Goal: Task Accomplishment & Management: Complete application form

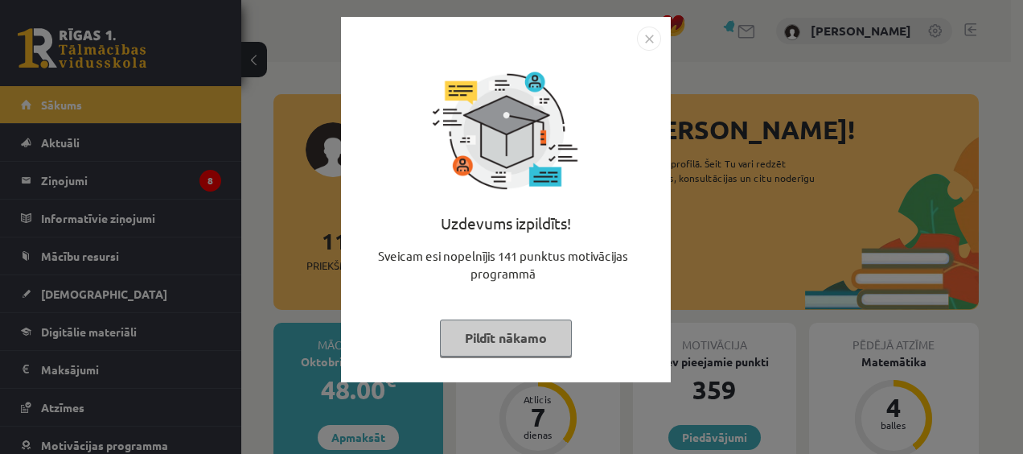
click at [644, 43] on img "Close" at bounding box center [649, 39] width 24 height 24
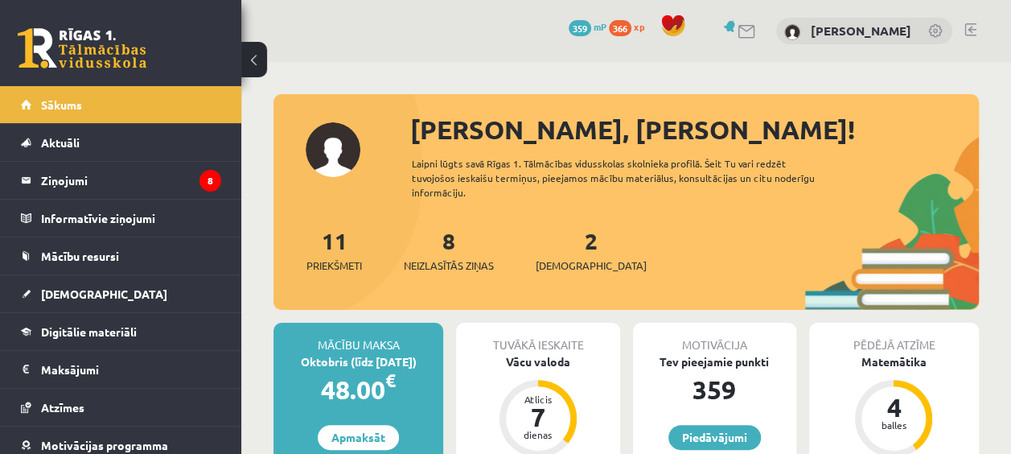
click at [757, 35] on link at bounding box center [746, 32] width 19 height 14
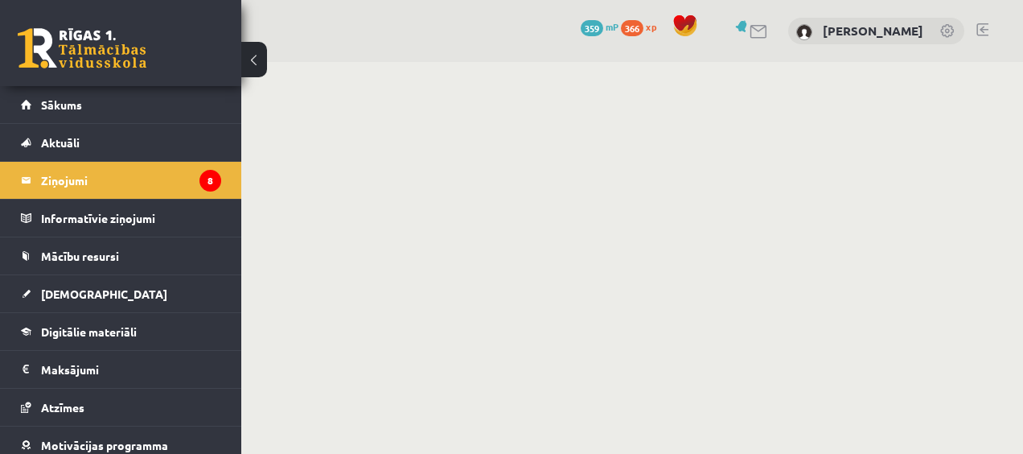
click at [248, 63] on button at bounding box center [254, 59] width 26 height 35
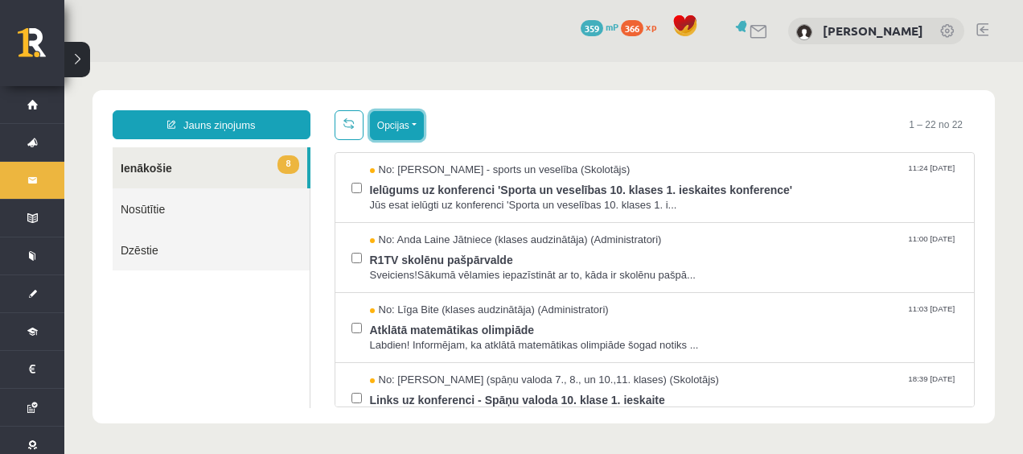
click at [413, 129] on button "Opcijas" at bounding box center [397, 125] width 54 height 29
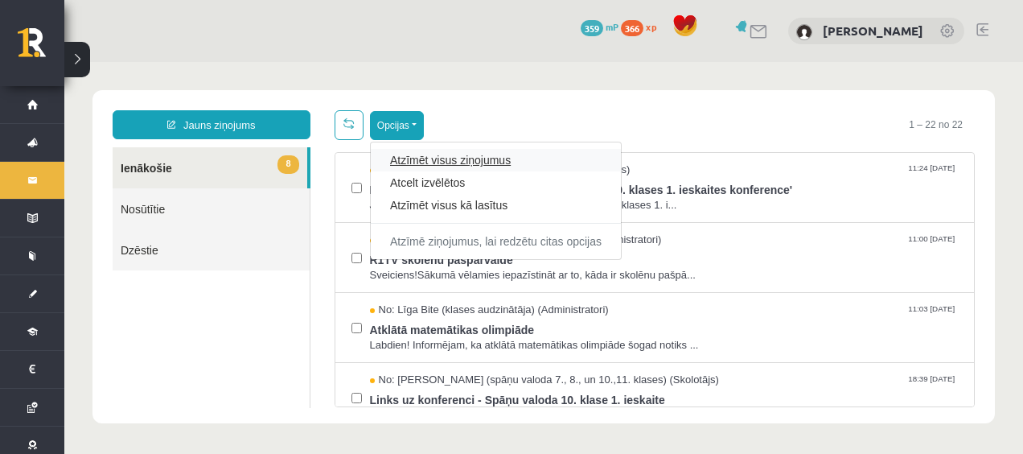
click at [417, 160] on link "Atzīmēt visus ziņojumus" at bounding box center [495, 160] width 211 height 16
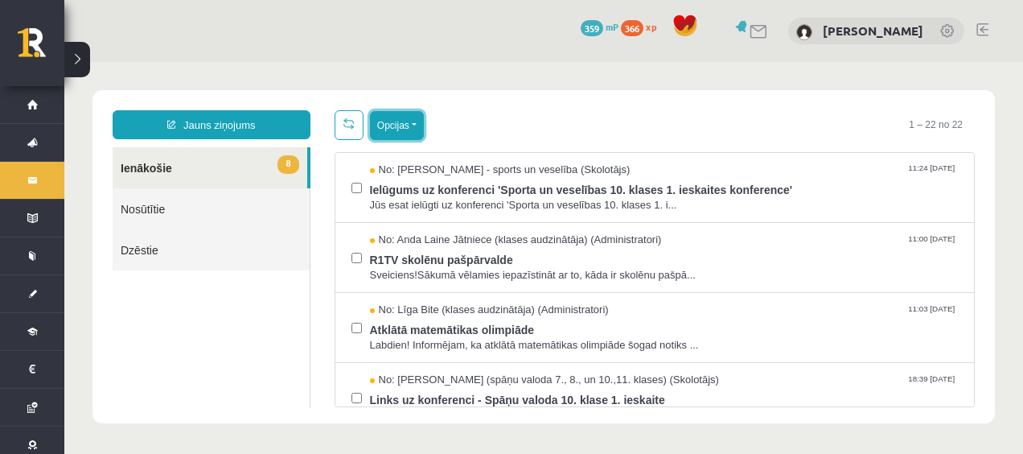
click at [412, 126] on button "Opcijas" at bounding box center [397, 125] width 54 height 29
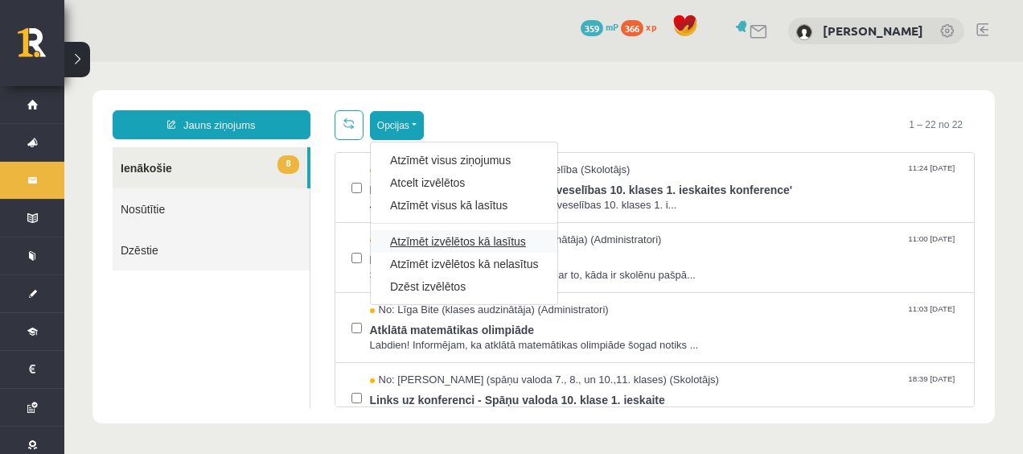
click at [468, 239] on link "Atzīmēt izvēlētos kā lasītus" at bounding box center [464, 241] width 148 height 16
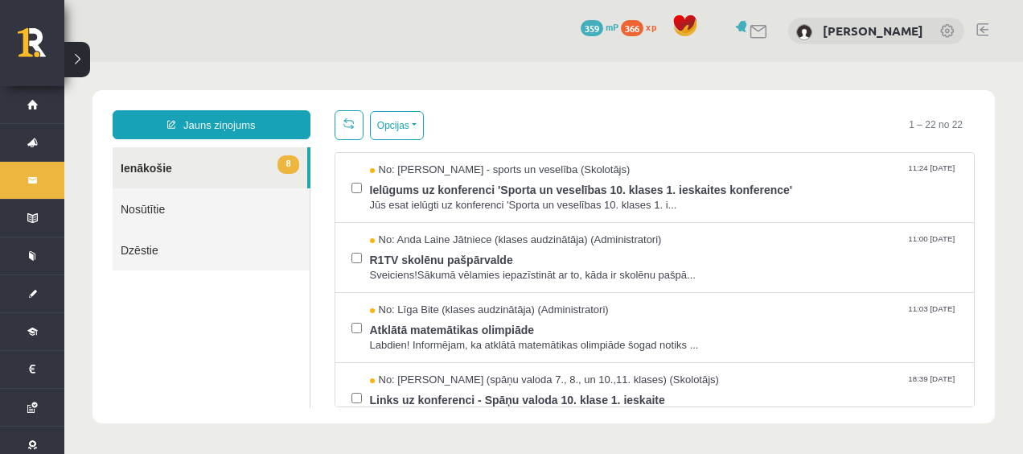
click at [71, 61] on button at bounding box center [77, 59] width 26 height 35
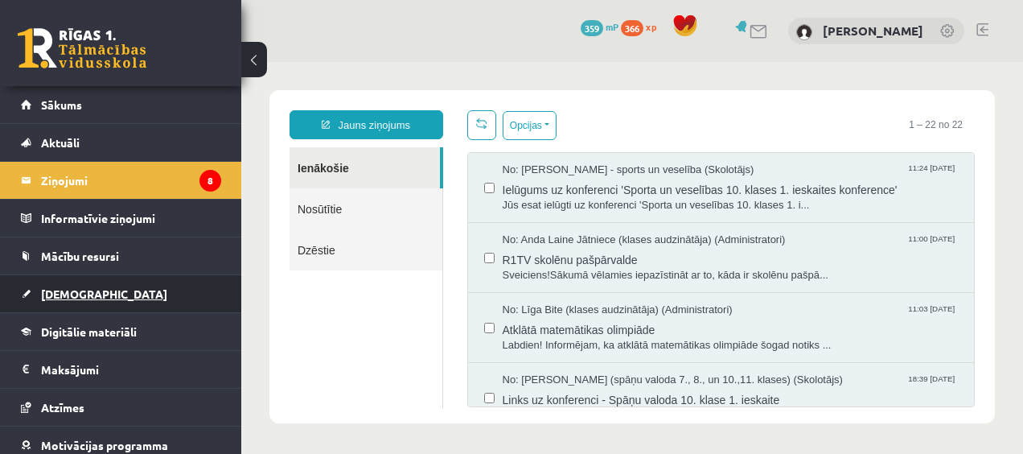
click at [79, 280] on link "[DEMOGRAPHIC_DATA]" at bounding box center [121, 293] width 200 height 37
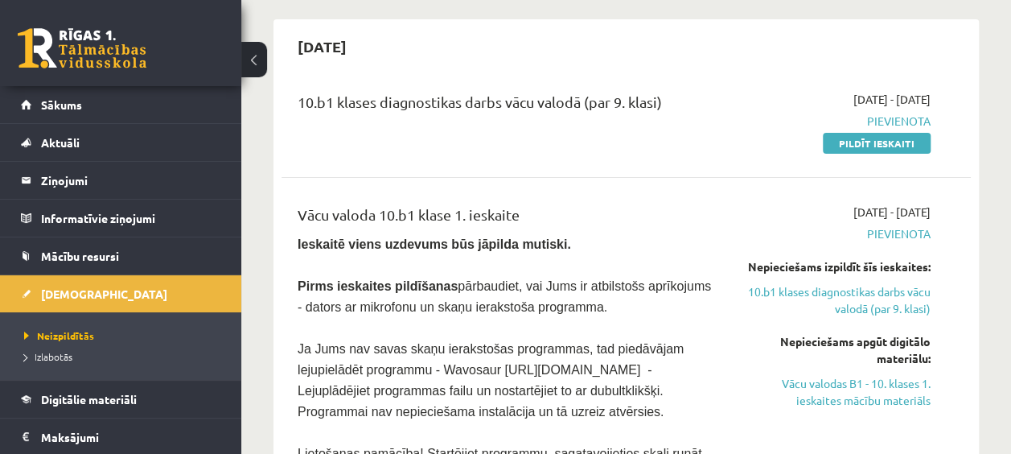
scroll to position [140, 0]
drag, startPoint x: 296, startPoint y: 241, endPoint x: 540, endPoint y: 302, distance: 252.0
click at [540, 302] on div "Vācu valoda 10.b1 klase 1. ieskaite Ieskaitē viens uzdevums būs jāpilda mutiski…" at bounding box center [504, 448] width 438 height 490
click at [540, 302] on p "Pirms ieskaites pildīšanas pārbaudiet, vai Jums ir atbilstošs aprīkojums - dato…" at bounding box center [505, 295] width 414 height 42
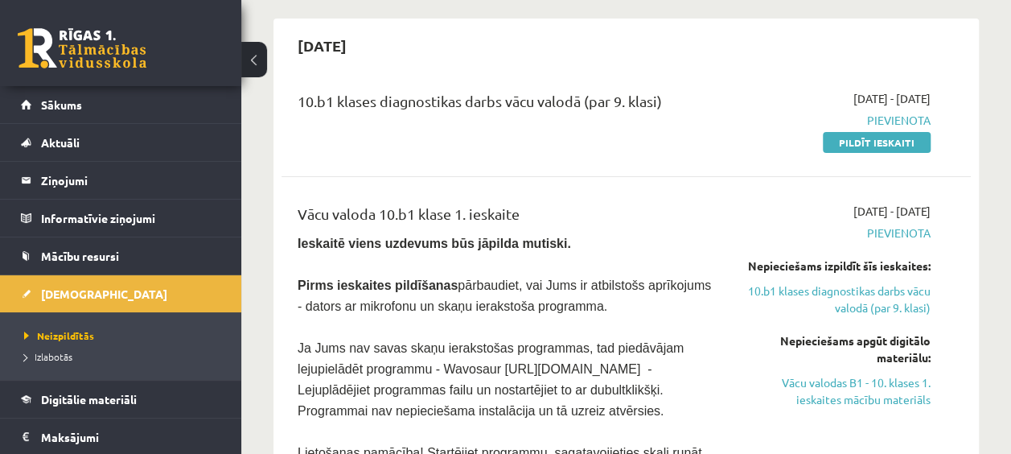
drag, startPoint x: 540, startPoint y: 302, endPoint x: 512, endPoint y: 300, distance: 28.2
click at [512, 300] on span "Pirms ieskaites pildīšanas pārbaudiet, vai Jums ir atbilstošs aprīkojums - dato…" at bounding box center [504, 295] width 413 height 35
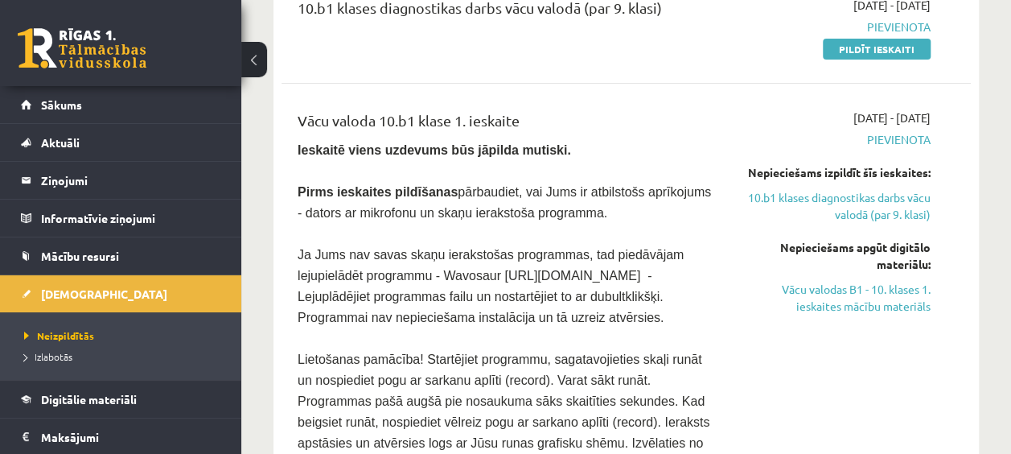
scroll to position [195, 0]
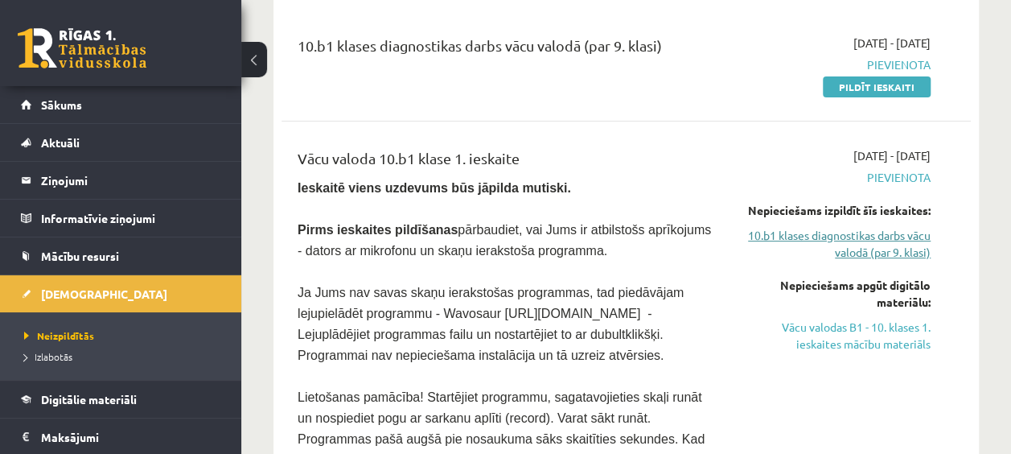
click at [863, 233] on link "10.b1 klases diagnostikas darbs vācu valodā (par 9. klasi)" at bounding box center [833, 244] width 195 height 34
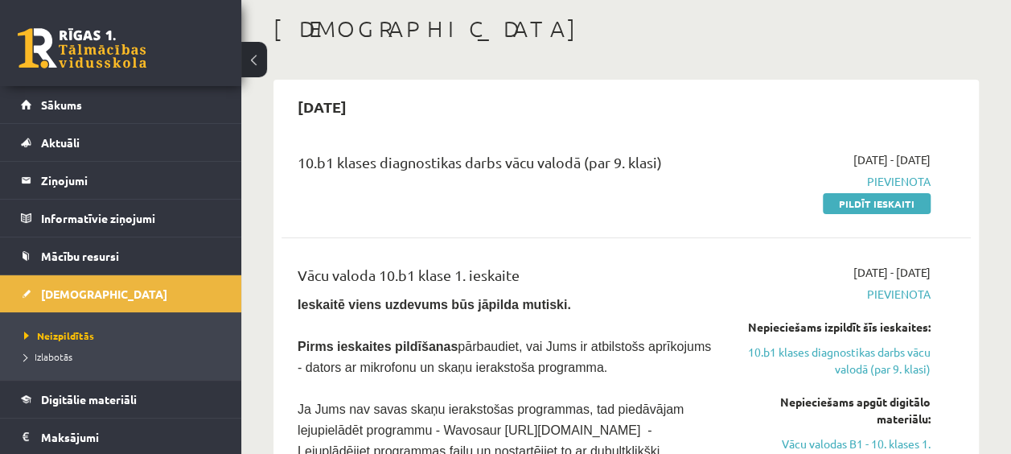
scroll to position [78, 0]
click at [879, 207] on link "Pildīt ieskaiti" at bounding box center [877, 204] width 108 height 21
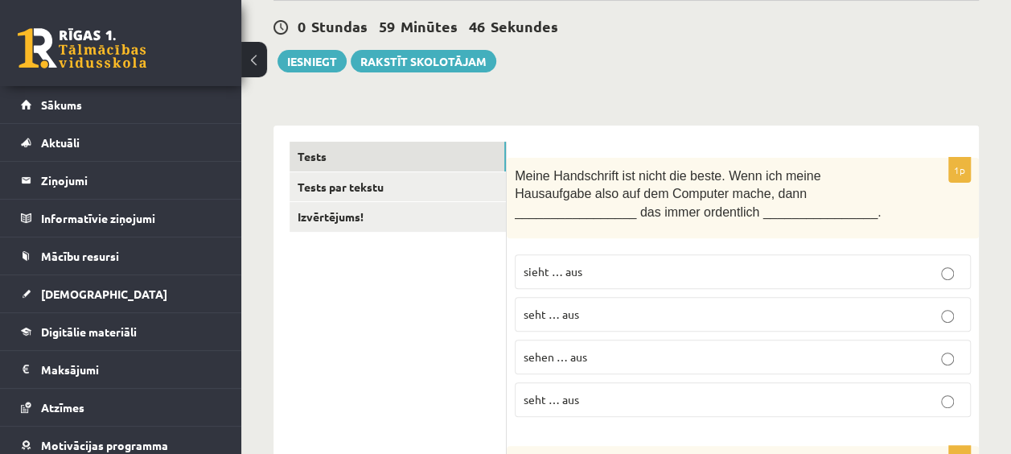
scroll to position [149, 0]
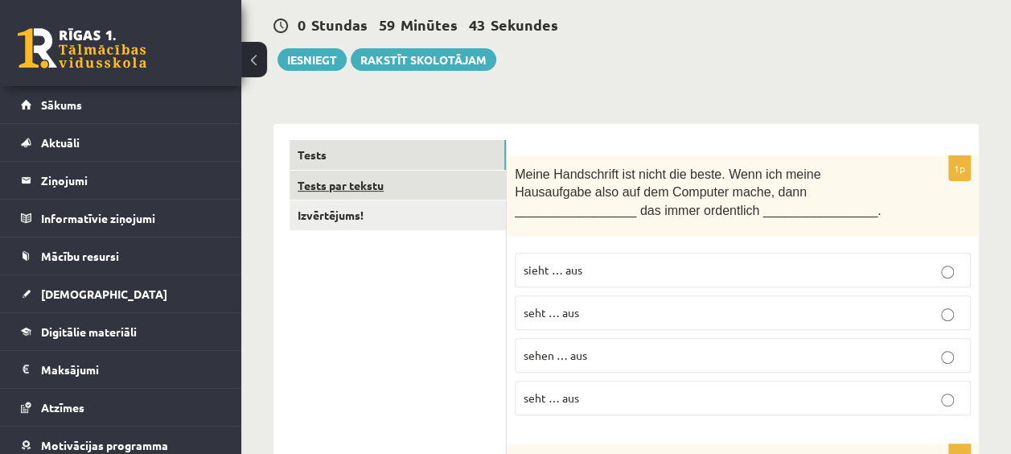
click at [396, 177] on link "Tests par tekstu" at bounding box center [397, 185] width 216 height 30
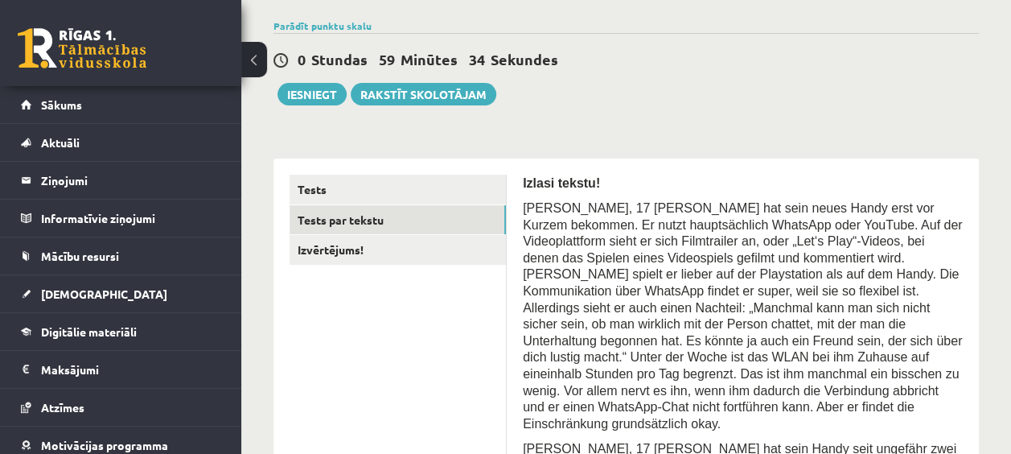
scroll to position [117, 0]
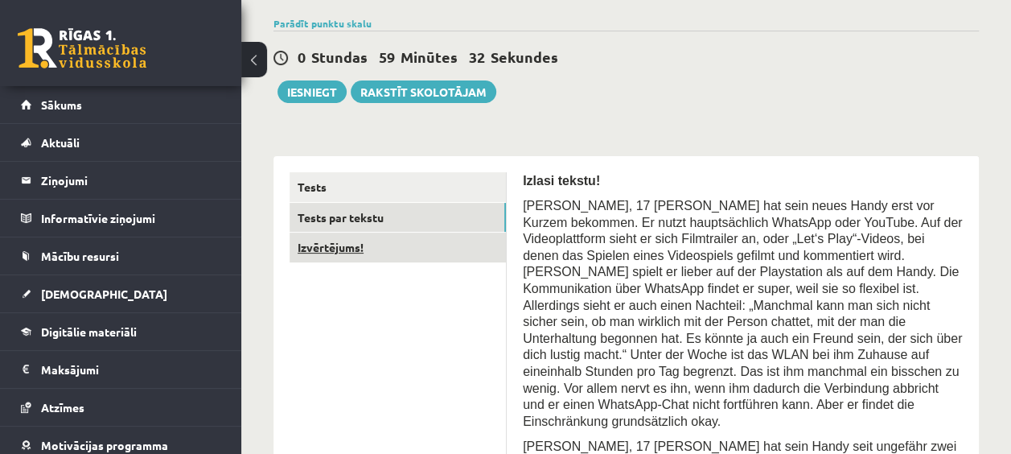
click at [383, 240] on link "Izvērtējums!" at bounding box center [397, 247] width 216 height 30
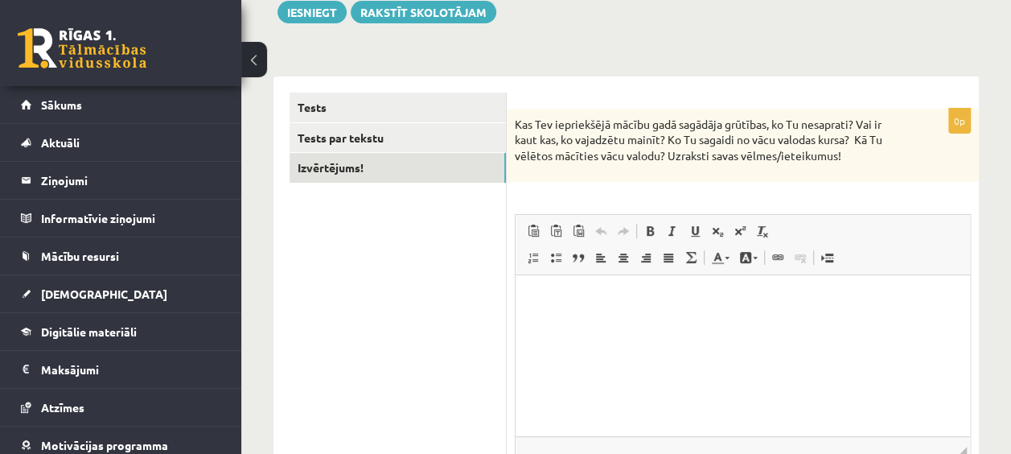
scroll to position [174, 0]
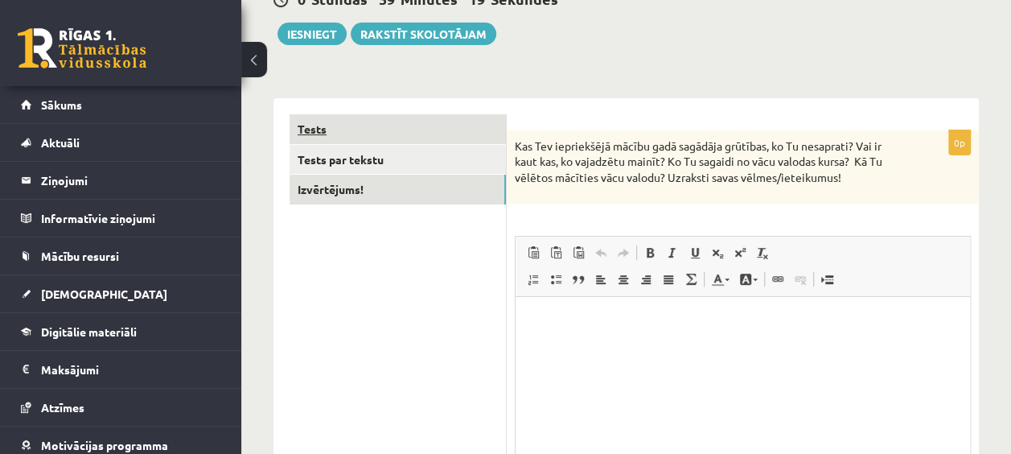
click at [462, 142] on link "Tests" at bounding box center [397, 129] width 216 height 30
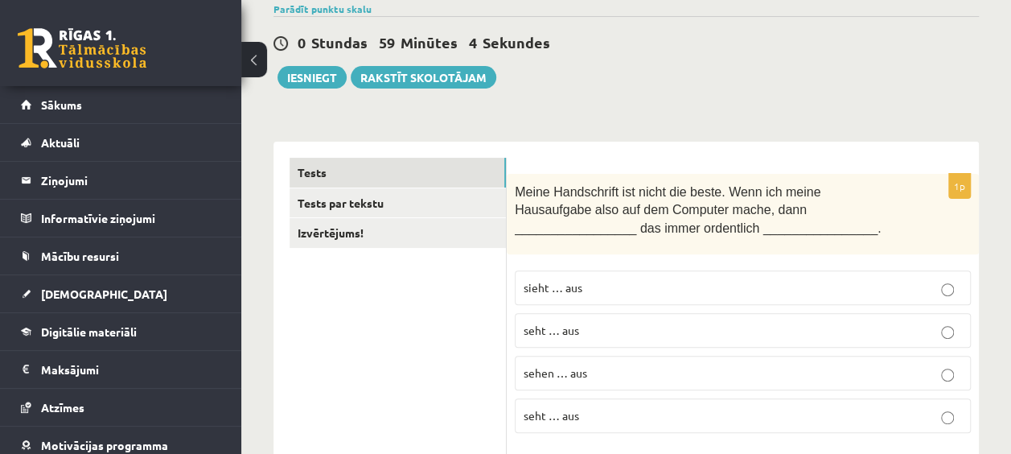
scroll to position [130, 0]
click at [609, 296] on label "sieht … aus" at bounding box center [743, 288] width 456 height 35
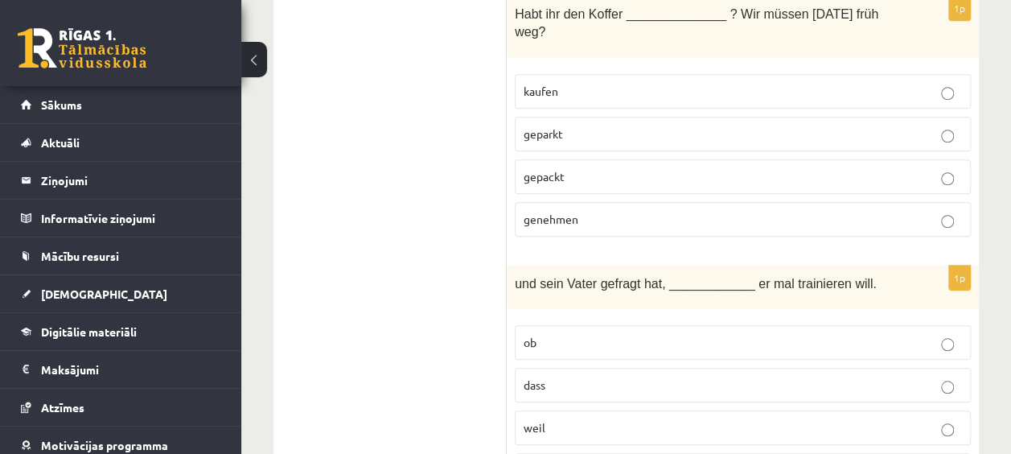
scroll to position [597, 0]
click at [596, 167] on p "gepackt" at bounding box center [742, 175] width 438 height 17
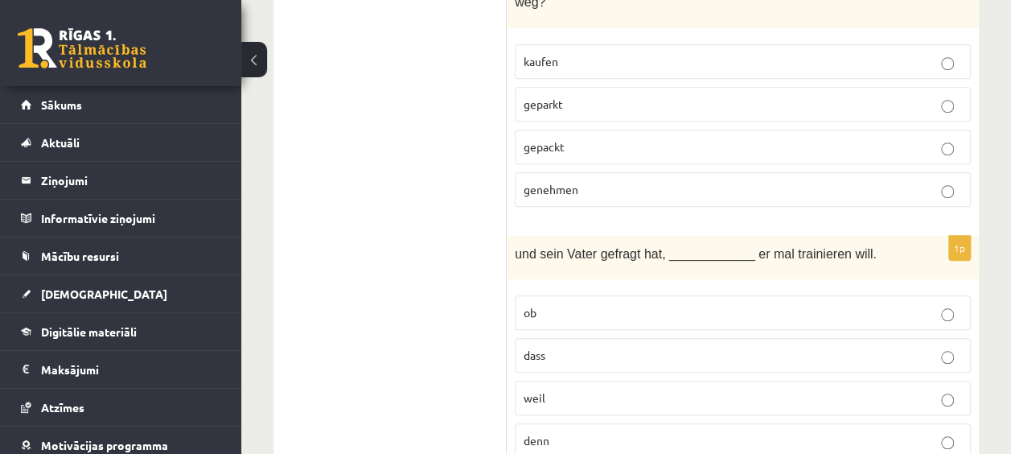
scroll to position [627, 0]
click at [578, 303] on p "ob" at bounding box center [742, 311] width 438 height 17
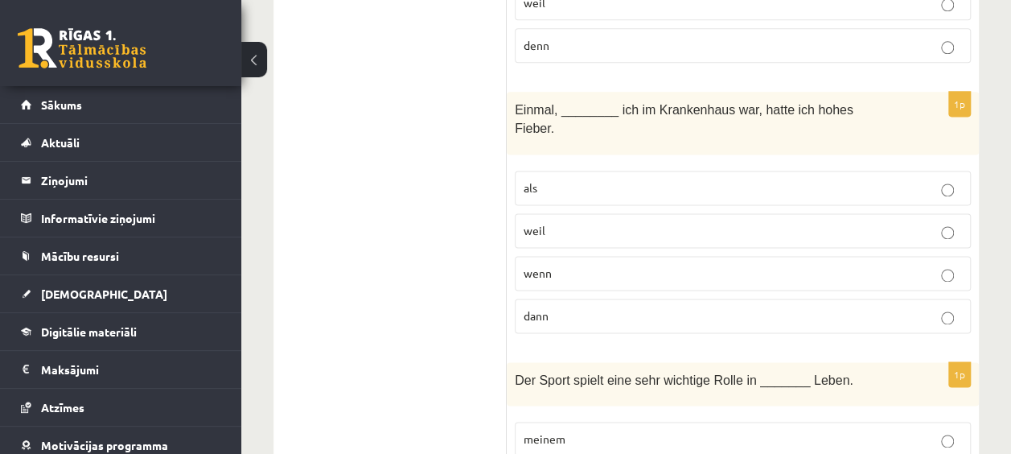
scroll to position [1018, 0]
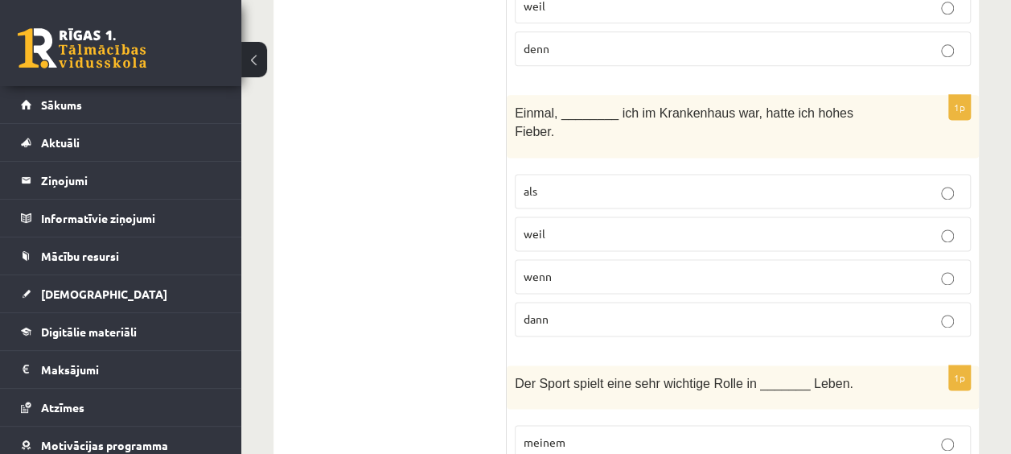
click at [562, 174] on label "als" at bounding box center [743, 191] width 456 height 35
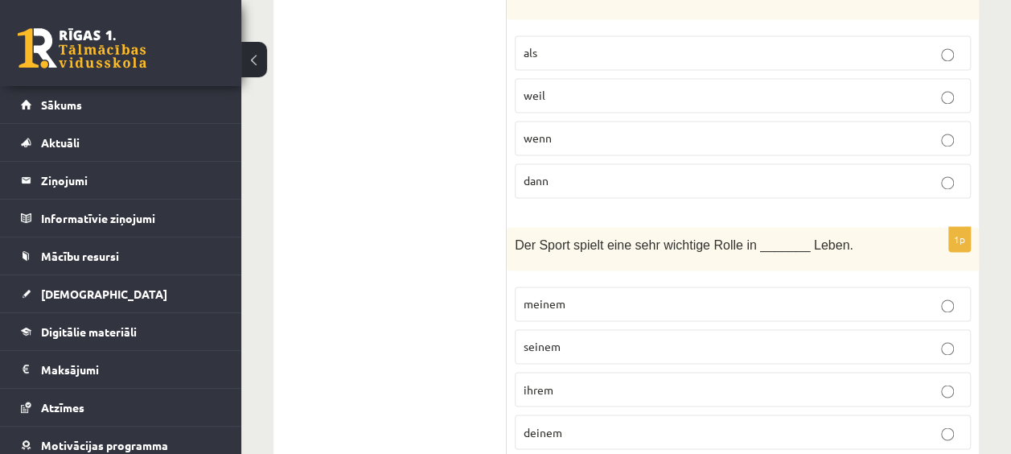
scroll to position [1181, 0]
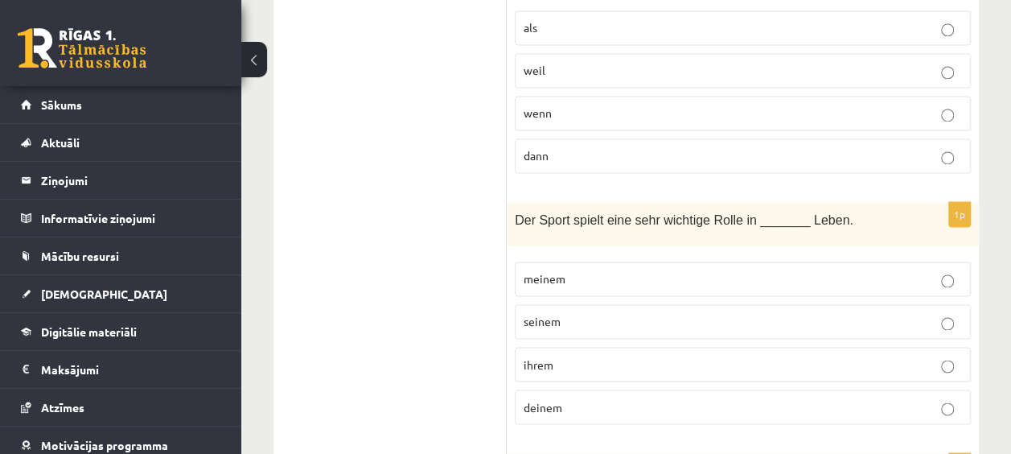
click at [576, 261] on label "meinem" at bounding box center [743, 278] width 456 height 35
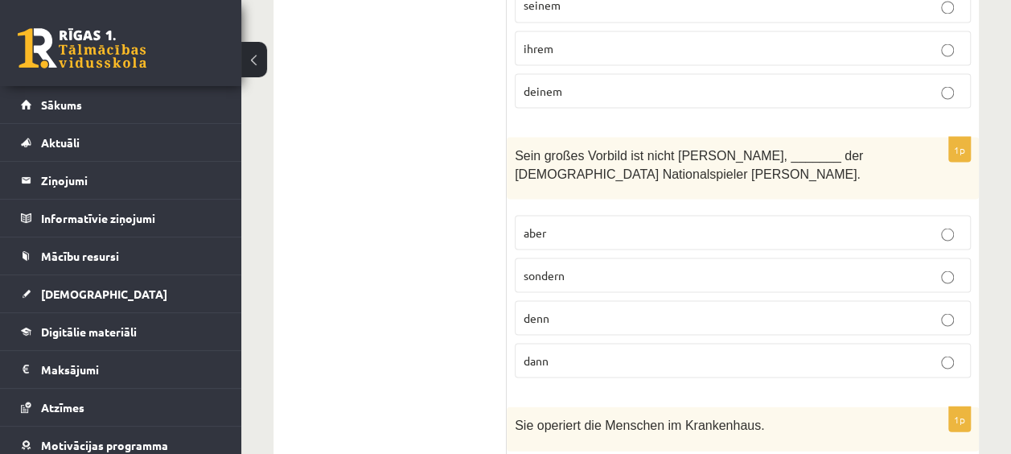
scroll to position [1496, 0]
click at [583, 268] on p "sondern" at bounding box center [742, 276] width 438 height 17
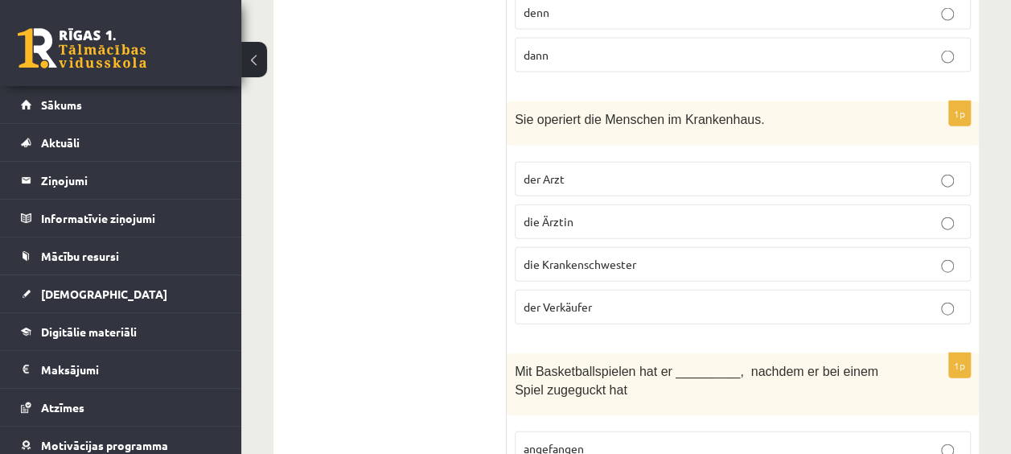
scroll to position [1805, 0]
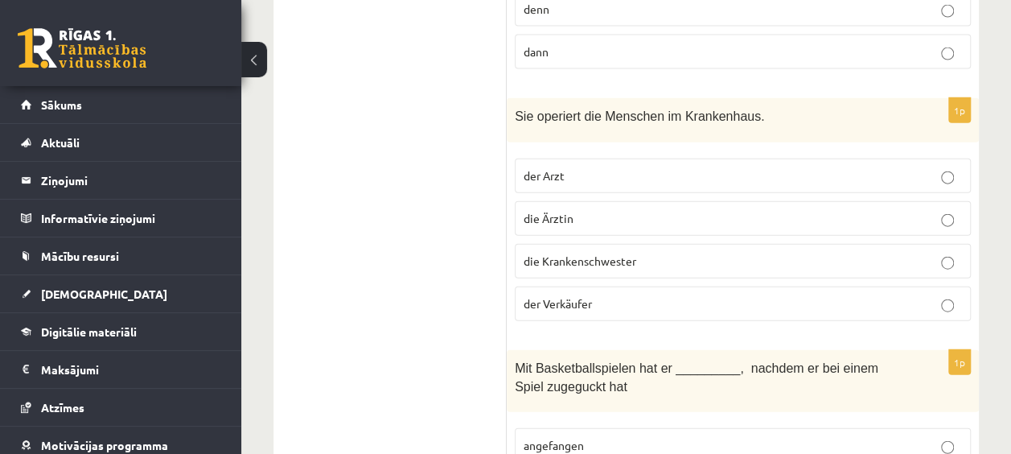
click at [252, 59] on button at bounding box center [254, 59] width 26 height 35
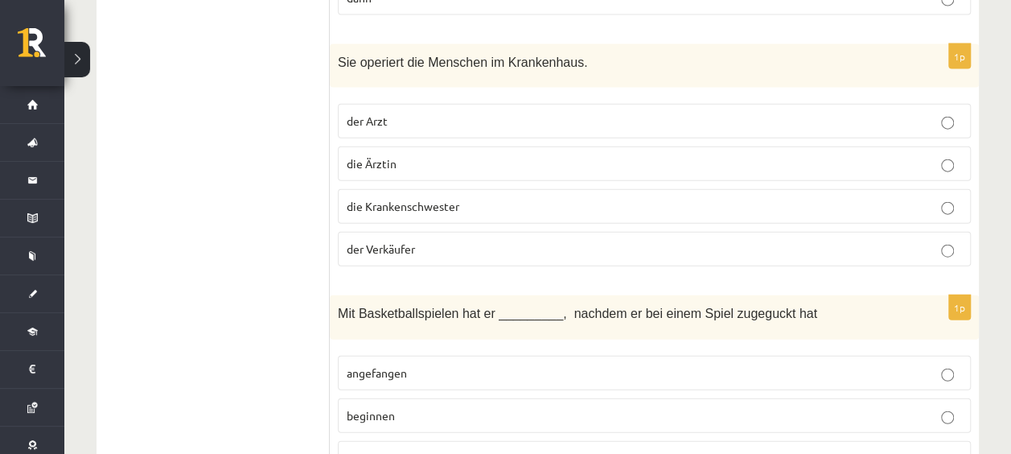
click at [75, 58] on button at bounding box center [77, 59] width 26 height 35
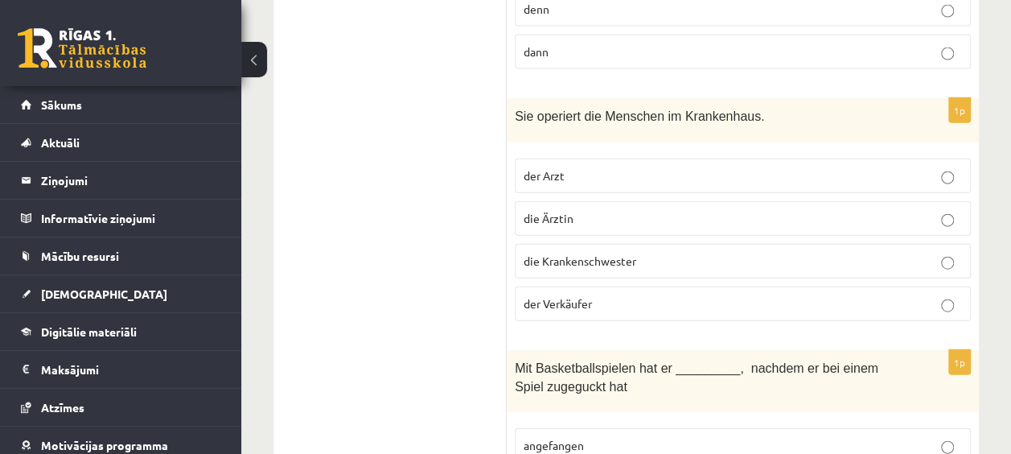
click at [565, 211] on span "die Ärztin" at bounding box center [548, 218] width 50 height 14
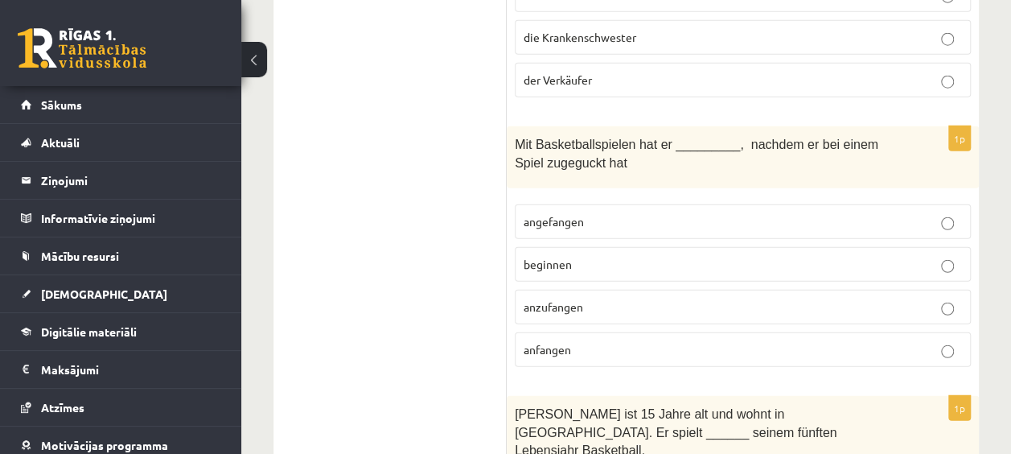
scroll to position [2042, 0]
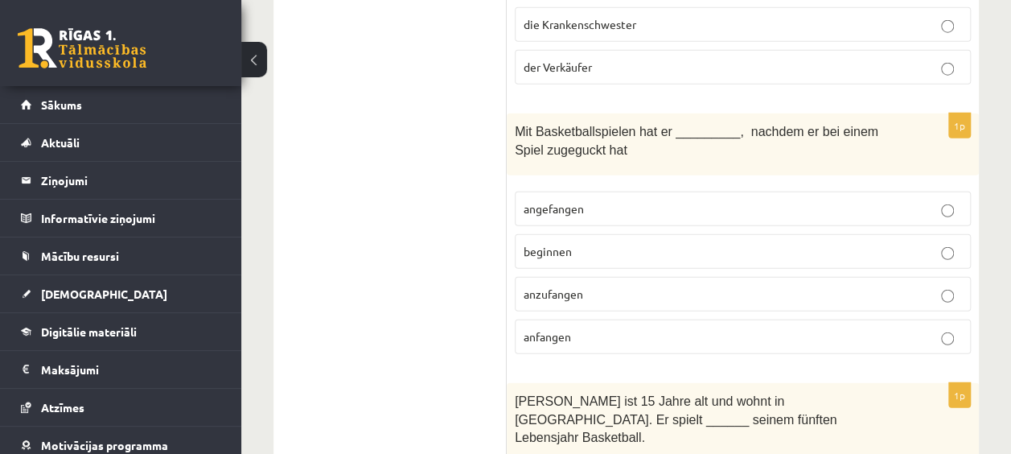
click at [619, 200] on p "angefangen" at bounding box center [742, 208] width 438 height 17
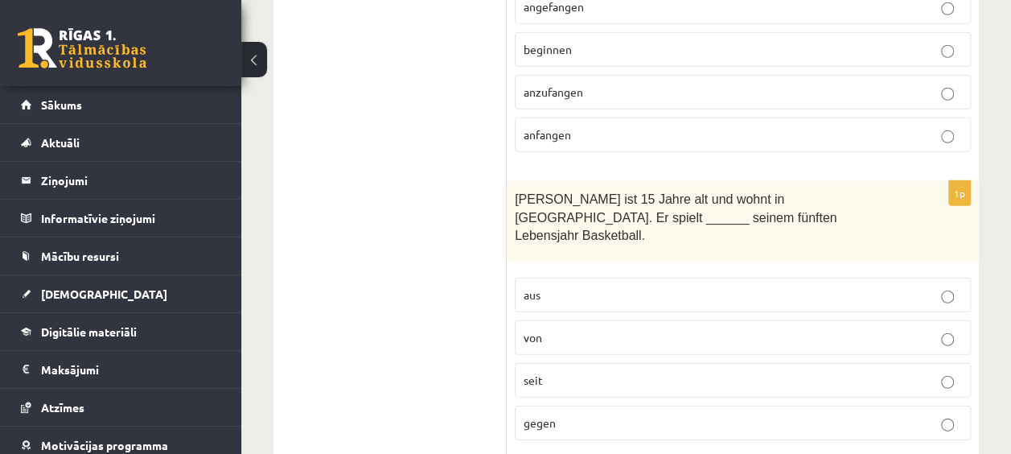
scroll to position [2244, 0]
click at [560, 371] on p "seit" at bounding box center [742, 379] width 438 height 17
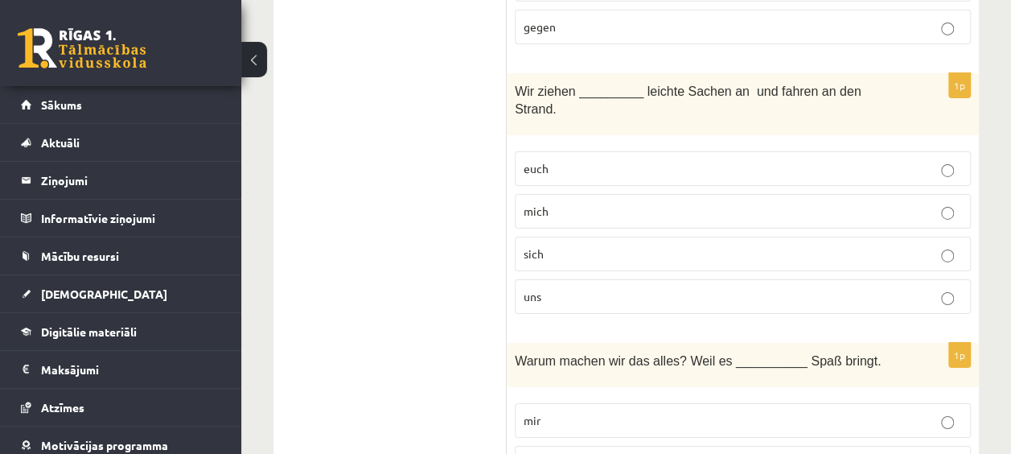
scroll to position [2641, 0]
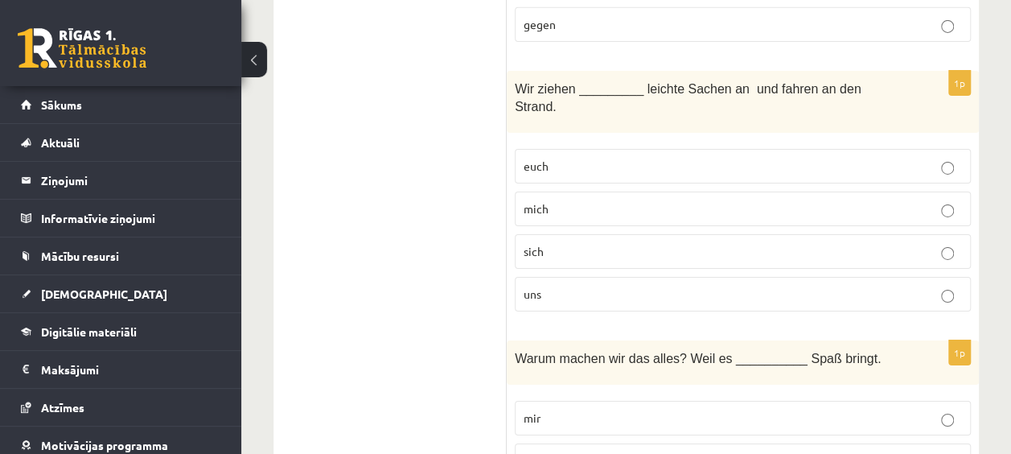
click at [573, 285] on p "uns" at bounding box center [742, 293] width 438 height 17
click at [575, 443] on label "uns" at bounding box center [743, 460] width 456 height 35
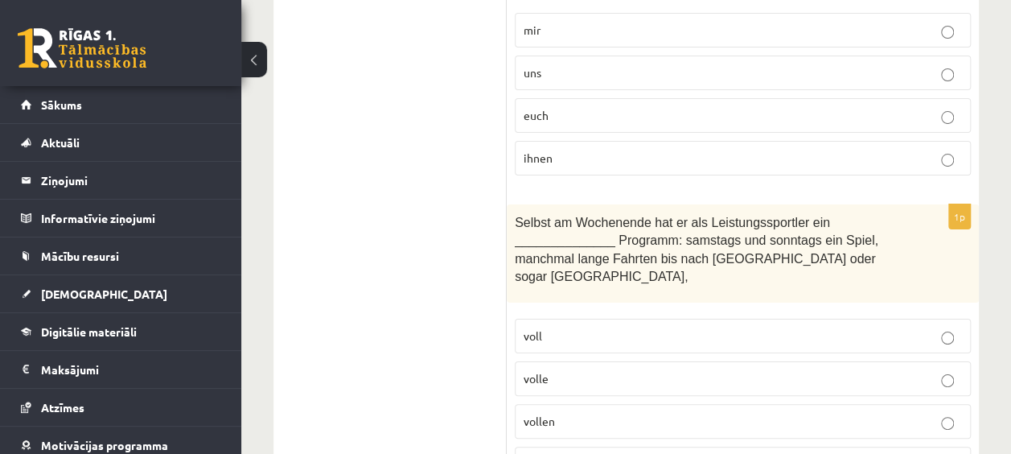
scroll to position [3028, 0]
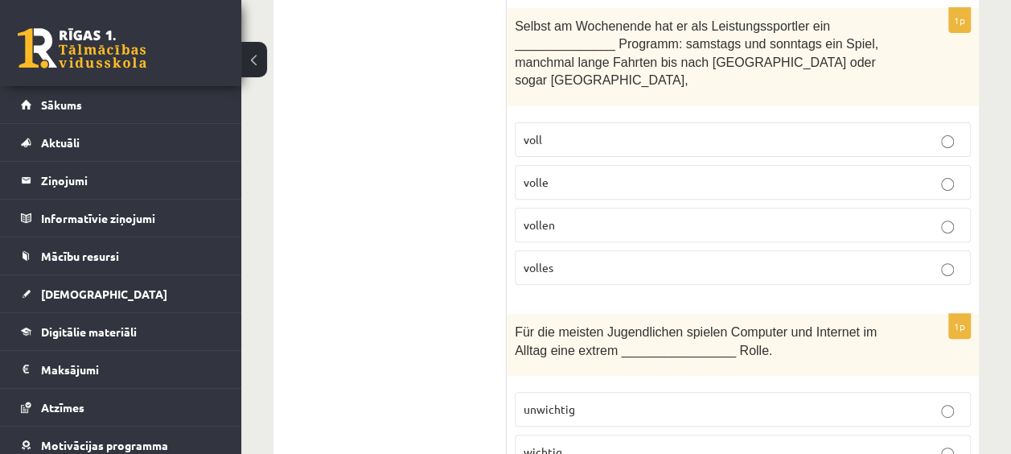
scroll to position [3226, 0]
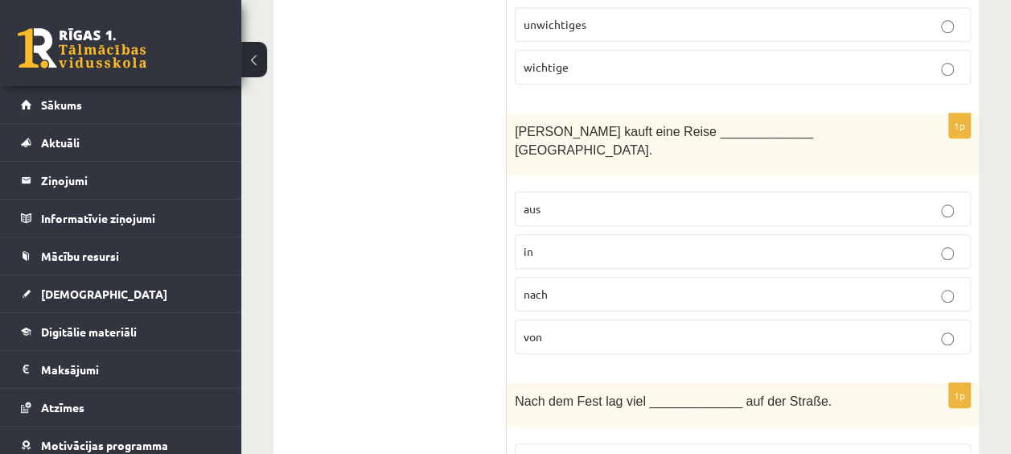
scroll to position [3696, 0]
click at [642, 276] on label "nach" at bounding box center [743, 293] width 456 height 35
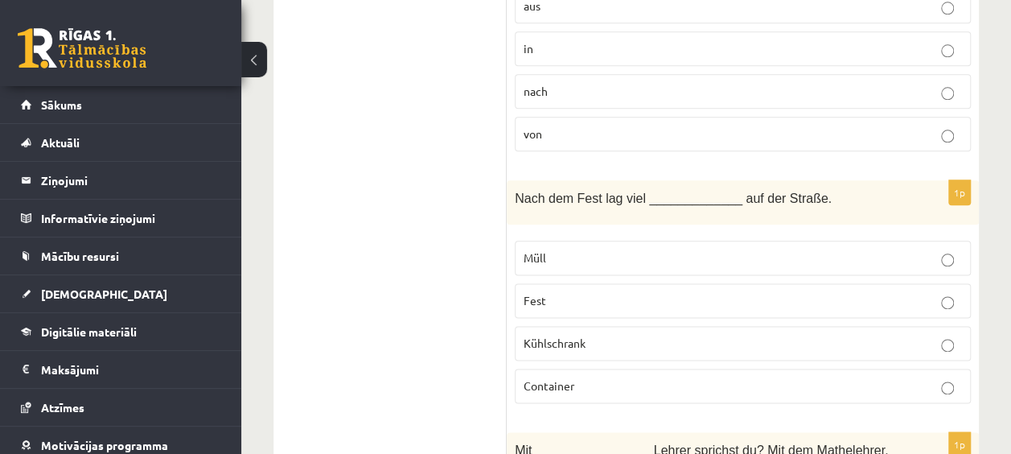
scroll to position [3897, 0]
click at [600, 241] on label "Müll" at bounding box center [743, 258] width 456 height 35
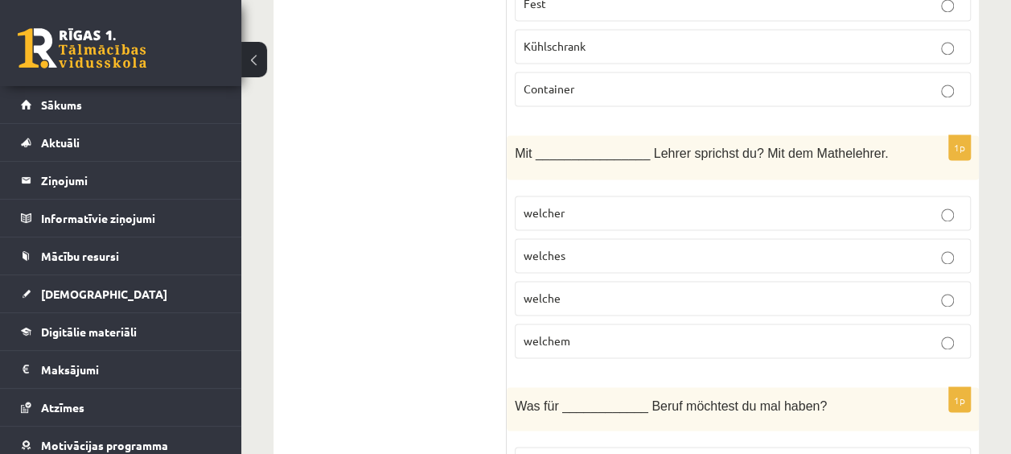
scroll to position [4192, 0]
click at [589, 335] on p "welchem" at bounding box center [742, 343] width 438 height 17
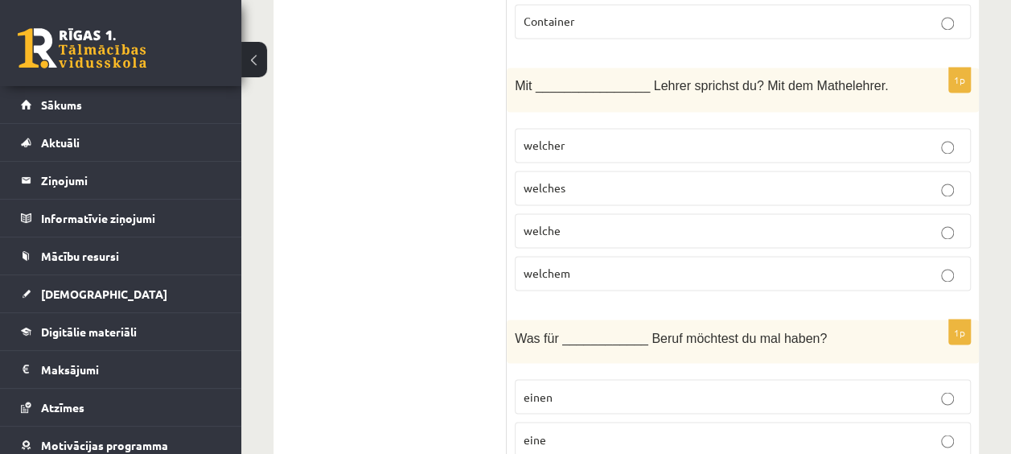
scroll to position [4263, 0]
click at [588, 386] on p "einen" at bounding box center [742, 394] width 438 height 17
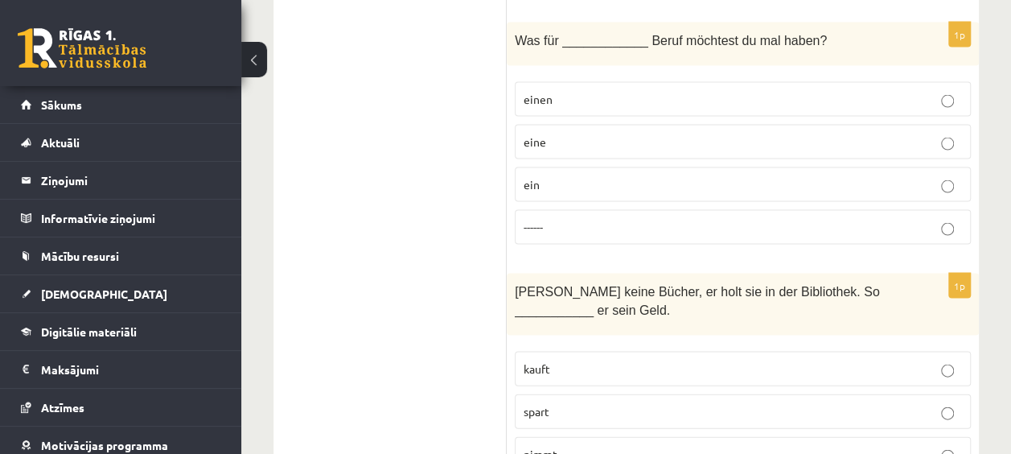
scroll to position [4556, 0]
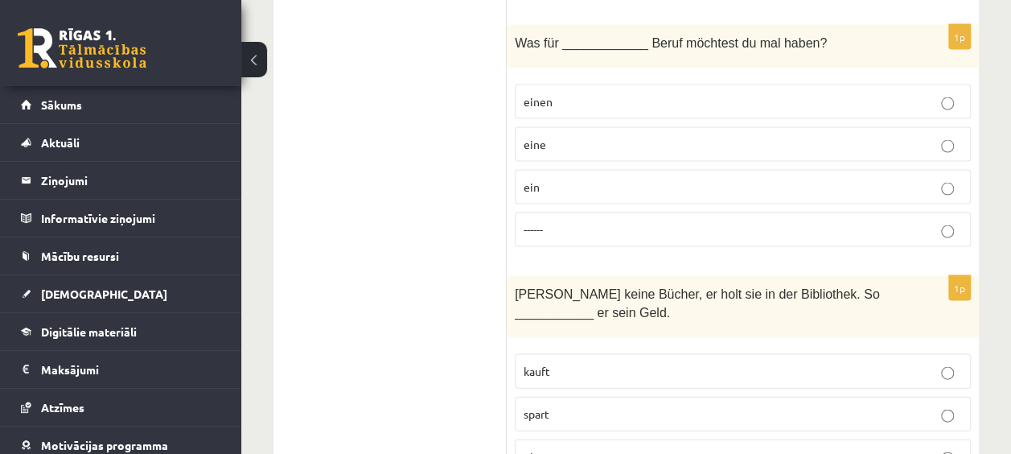
click at [719, 405] on p "spart" at bounding box center [742, 413] width 438 height 17
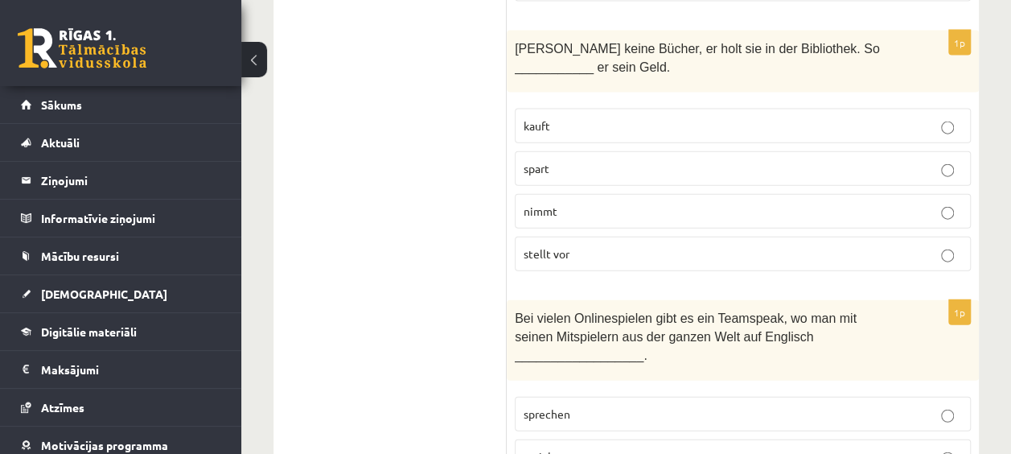
scroll to position [4803, 0]
click at [590, 446] on p "sprichst" at bounding box center [742, 454] width 438 height 17
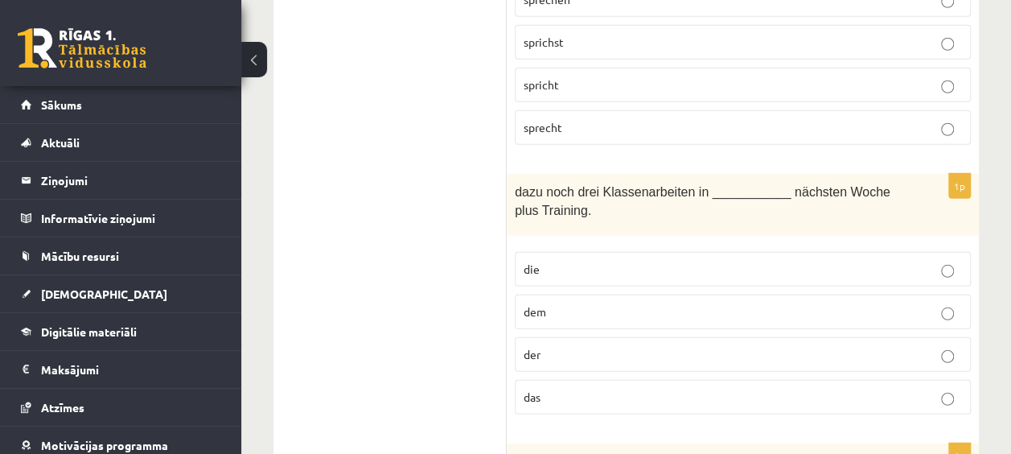
scroll to position [5216, 0]
click at [557, 345] on p "der" at bounding box center [742, 353] width 438 height 17
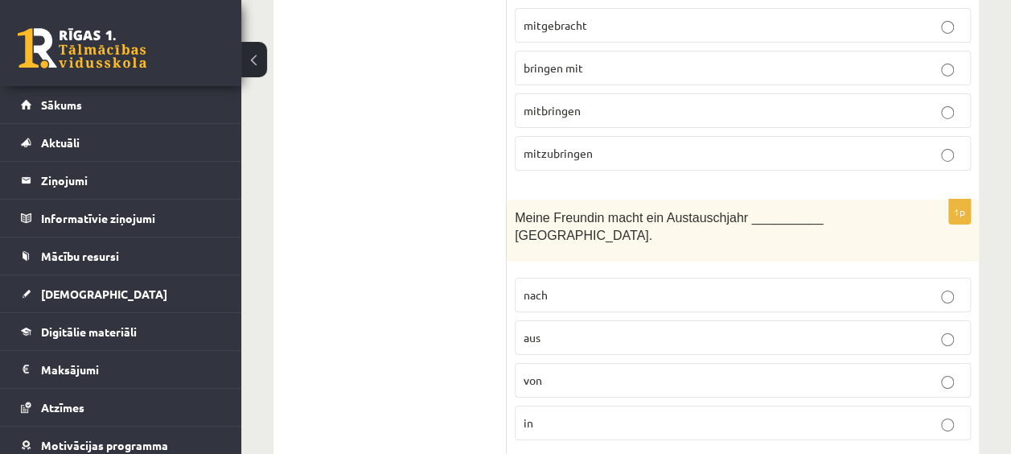
scroll to position [5731, 0]
click at [610, 268] on fieldset "nach aus von in" at bounding box center [743, 355] width 456 height 175
click at [601, 413] on p "in" at bounding box center [742, 421] width 438 height 17
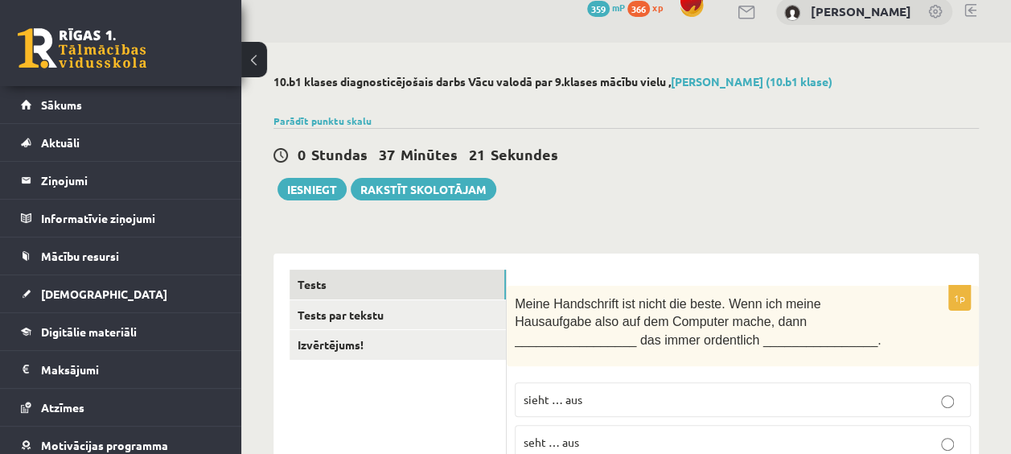
scroll to position [0, 0]
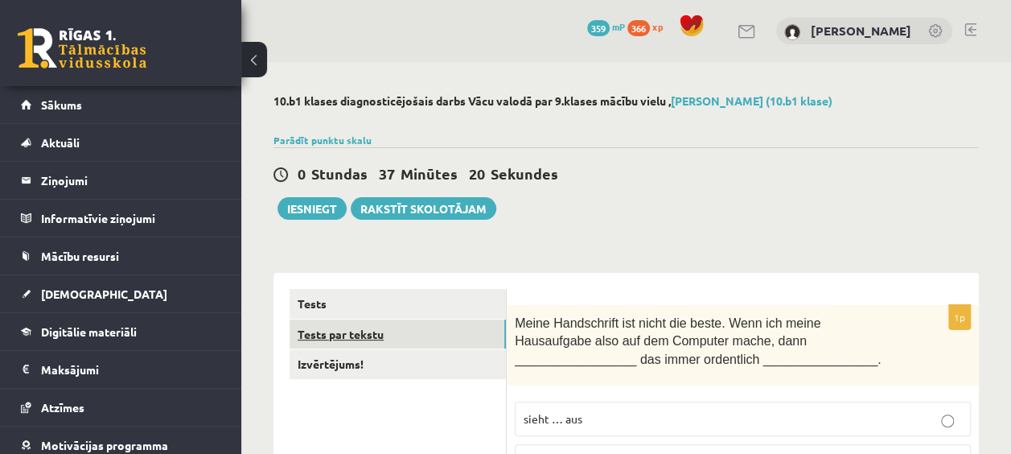
click at [421, 338] on link "Tests par tekstu" at bounding box center [397, 334] width 216 height 30
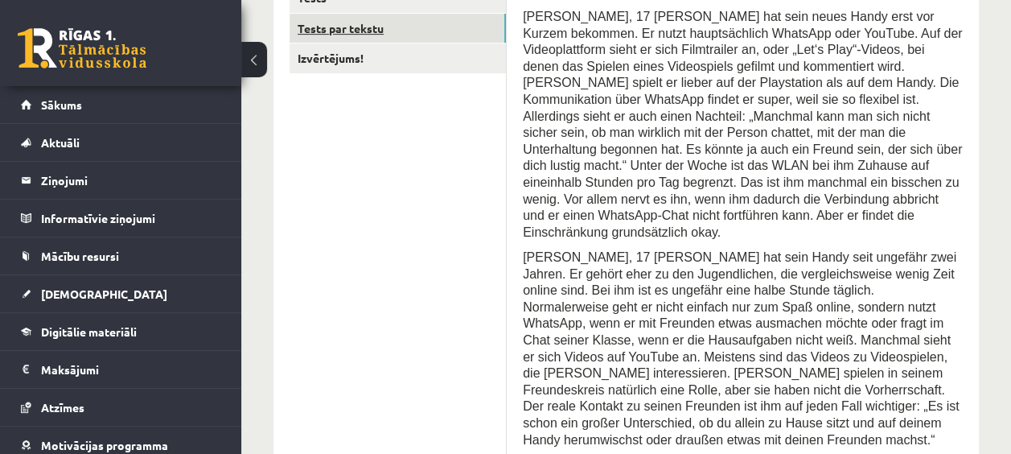
scroll to position [603, 0]
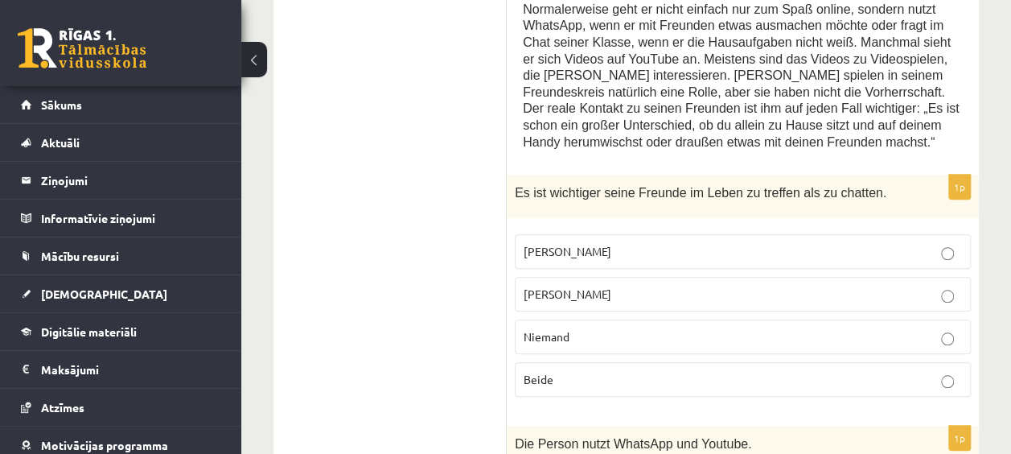
click at [573, 234] on label "Jacob" at bounding box center [743, 251] width 456 height 35
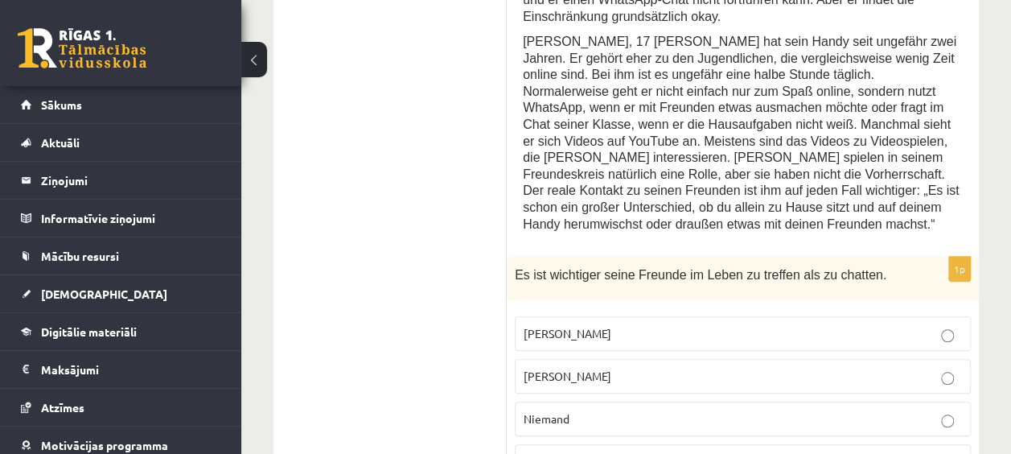
scroll to position [523, 0]
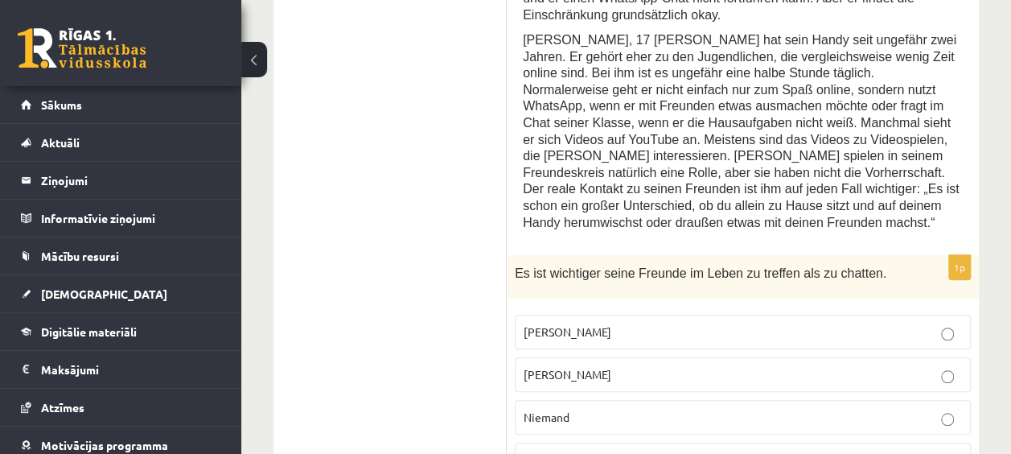
click at [640, 366] on p "Jonathan" at bounding box center [742, 374] width 438 height 17
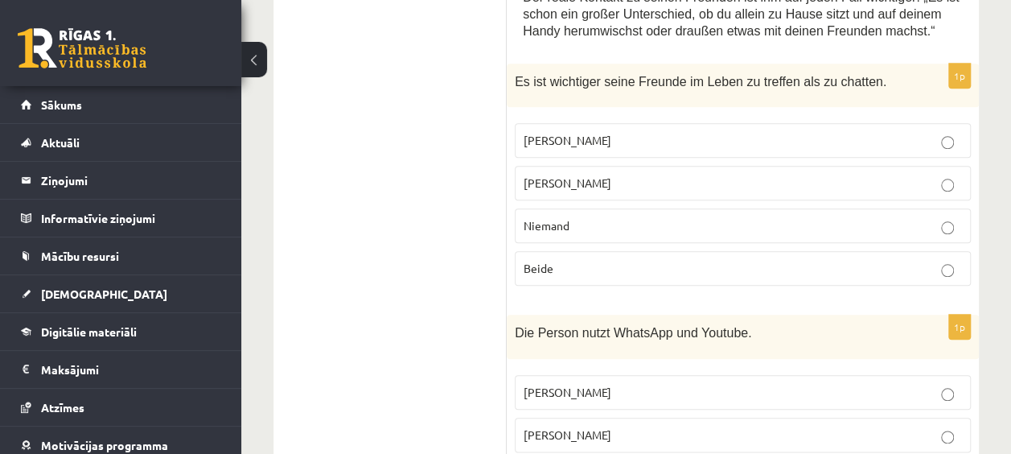
scroll to position [785, 0]
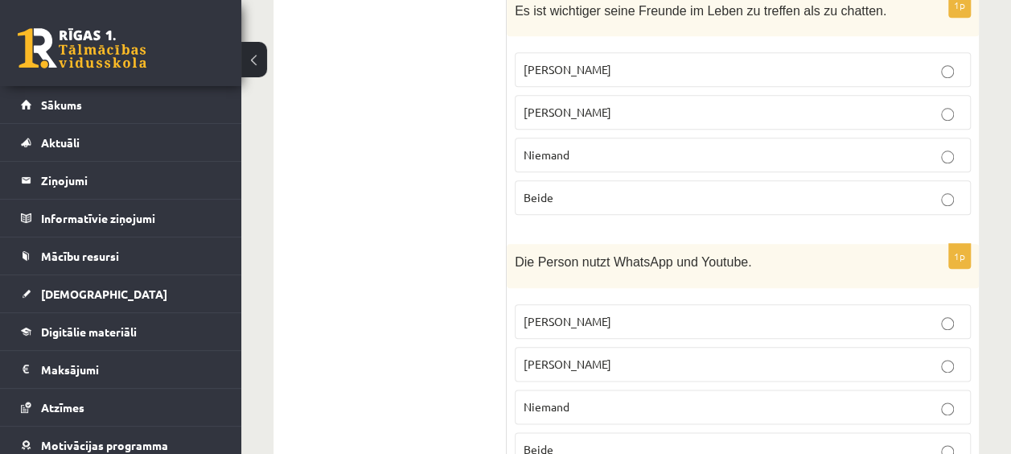
click at [579, 313] on p "Jacob" at bounding box center [742, 321] width 438 height 17
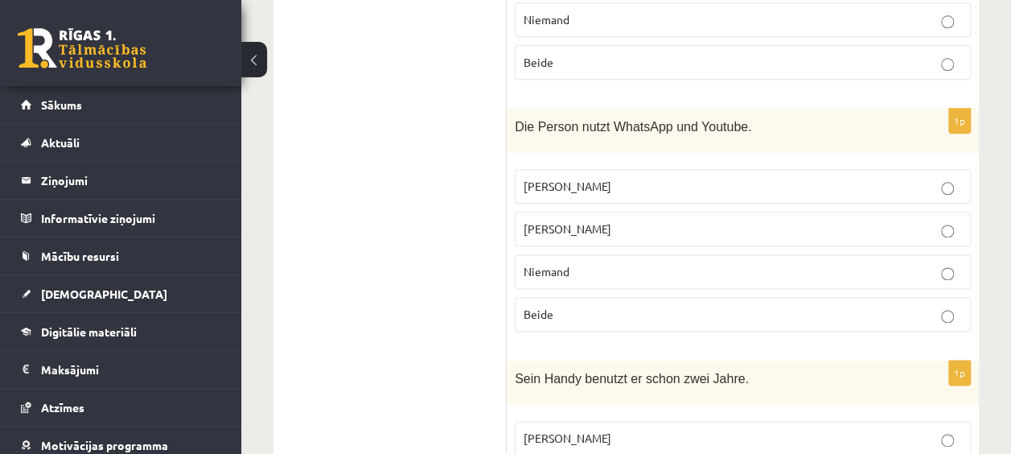
scroll to position [1055, 0]
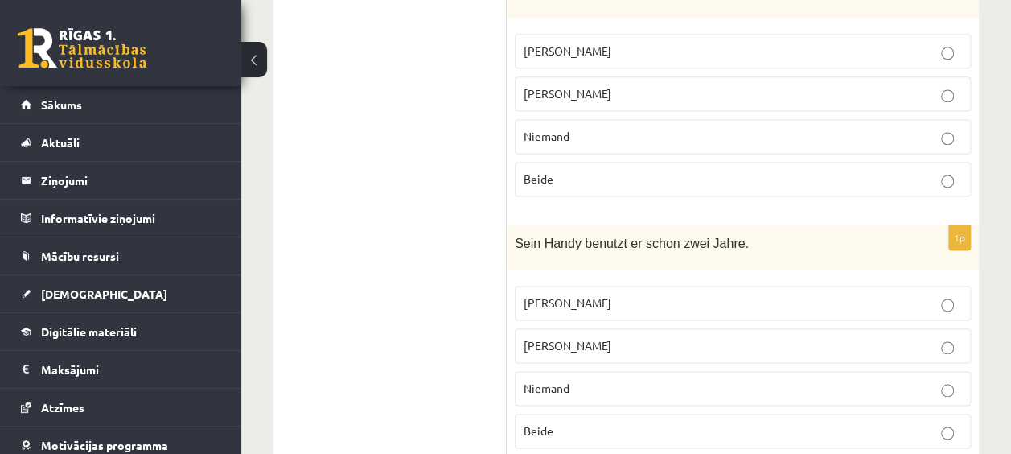
click at [608, 294] on p "Jacob" at bounding box center [742, 302] width 438 height 17
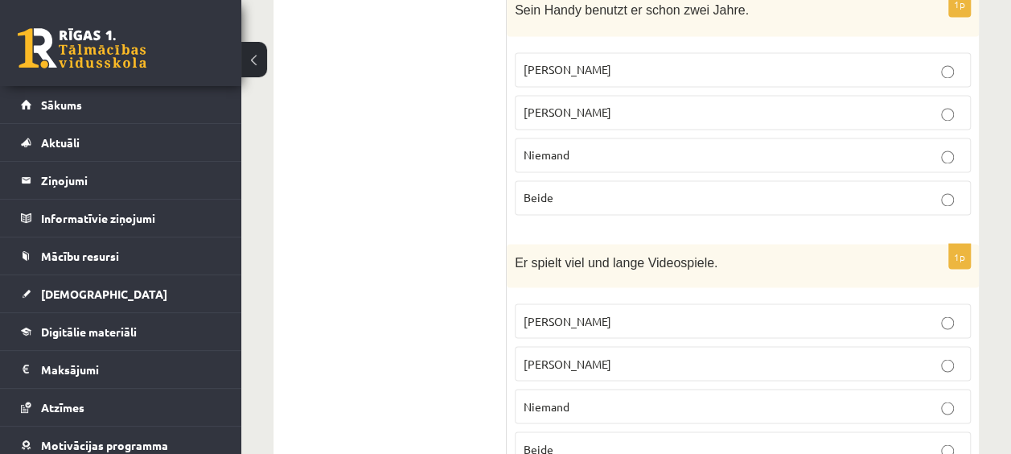
scroll to position [1290, 0]
click at [597, 310] on p "Jacob" at bounding box center [742, 318] width 438 height 17
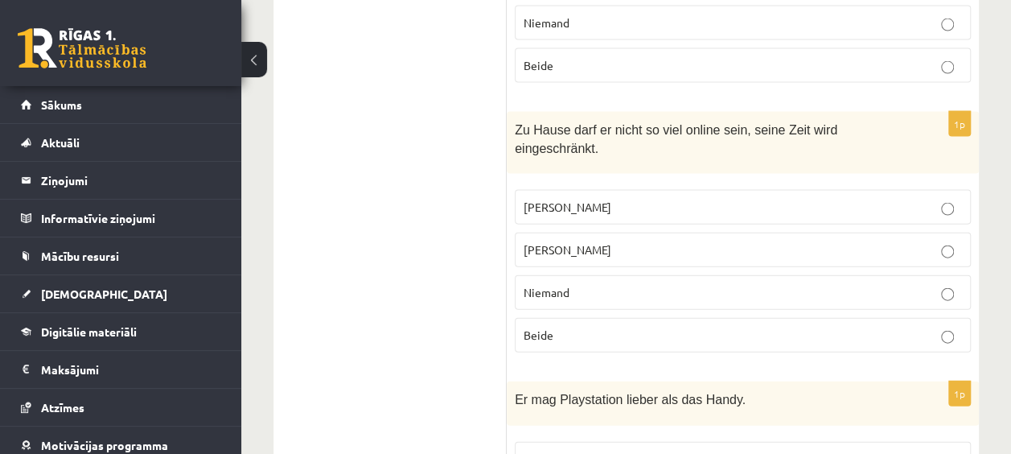
scroll to position [1673, 0]
click at [612, 325] on p "Beide" at bounding box center [742, 333] width 438 height 17
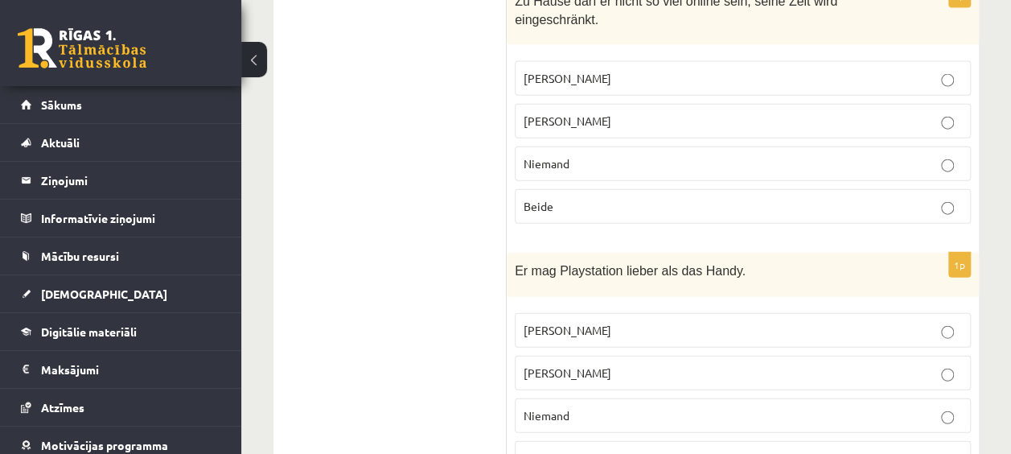
scroll to position [1800, 0]
click at [626, 322] on p "Jacob" at bounding box center [742, 330] width 438 height 17
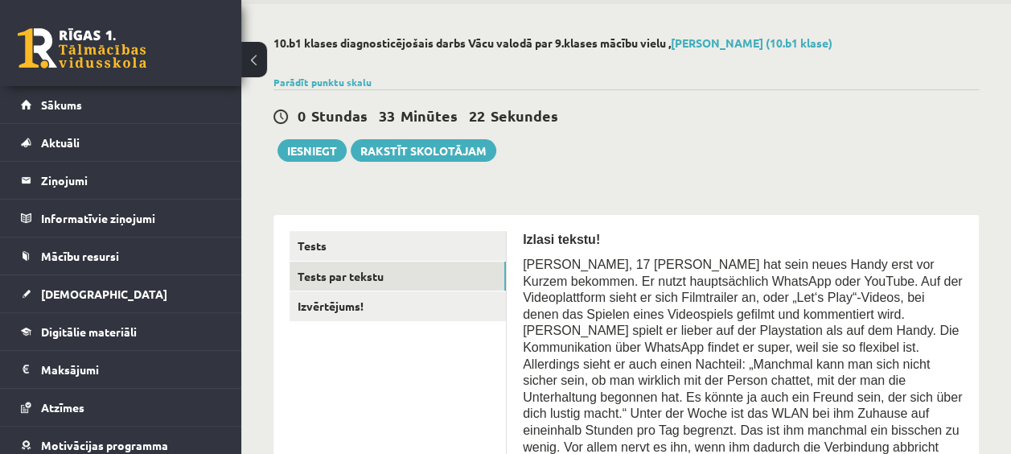
scroll to position [56, 0]
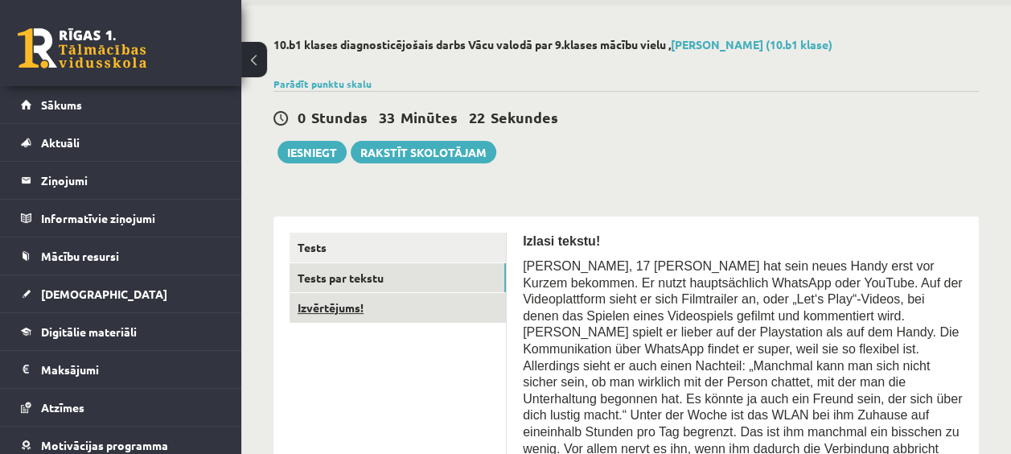
click at [439, 297] on link "Izvērtējums!" at bounding box center [397, 308] width 216 height 30
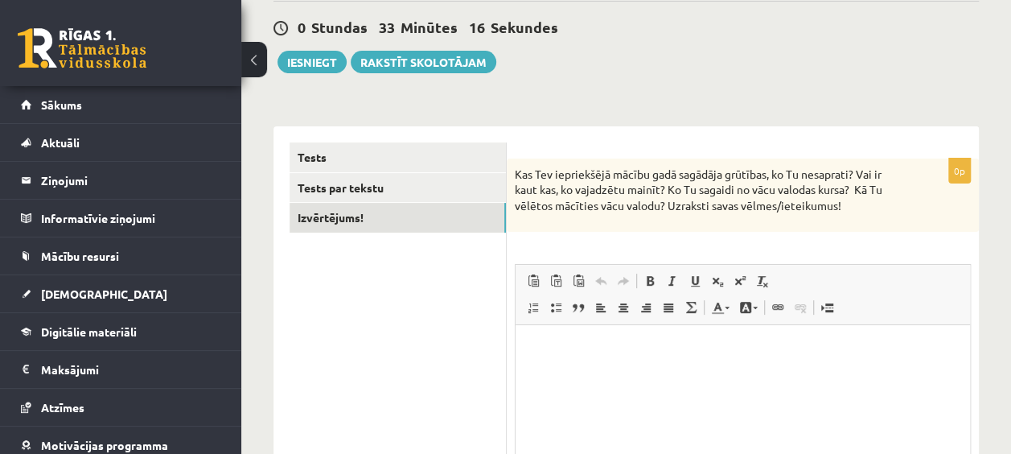
scroll to position [148, 0]
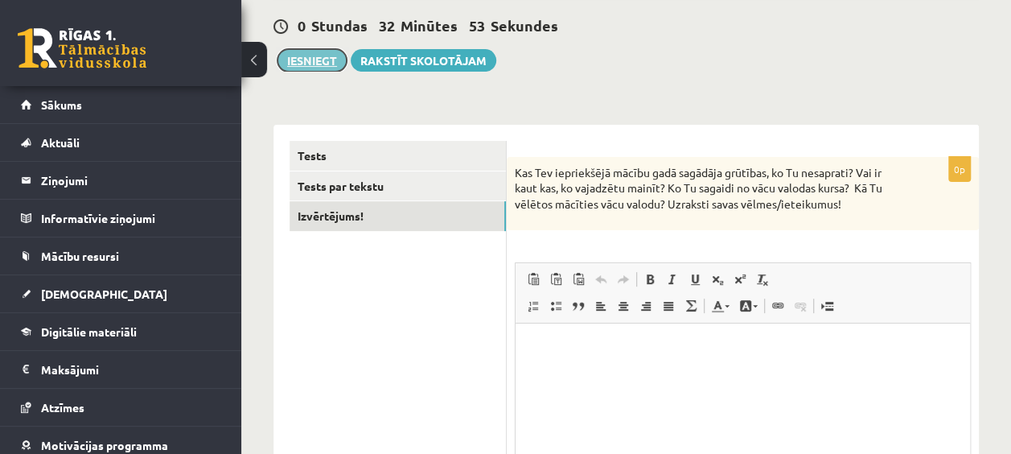
click at [302, 55] on button "Iesniegt" at bounding box center [311, 60] width 69 height 23
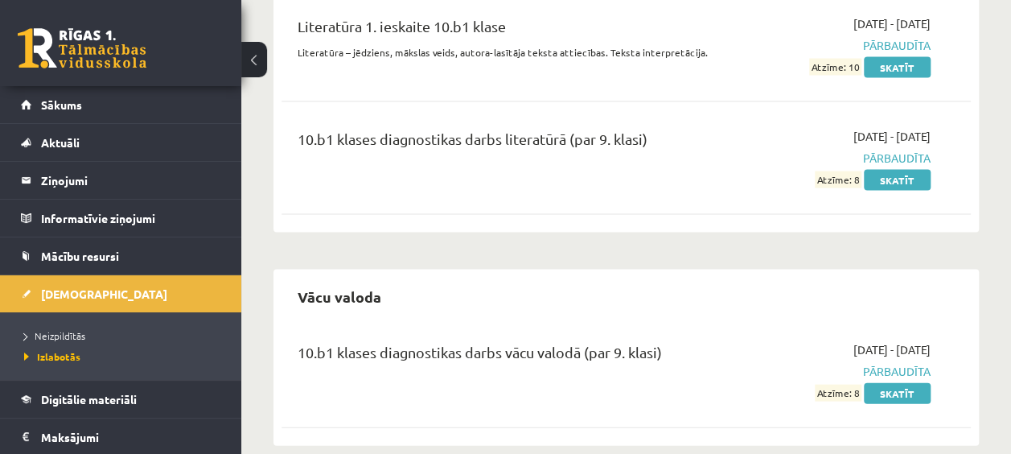
scroll to position [1541, 0]
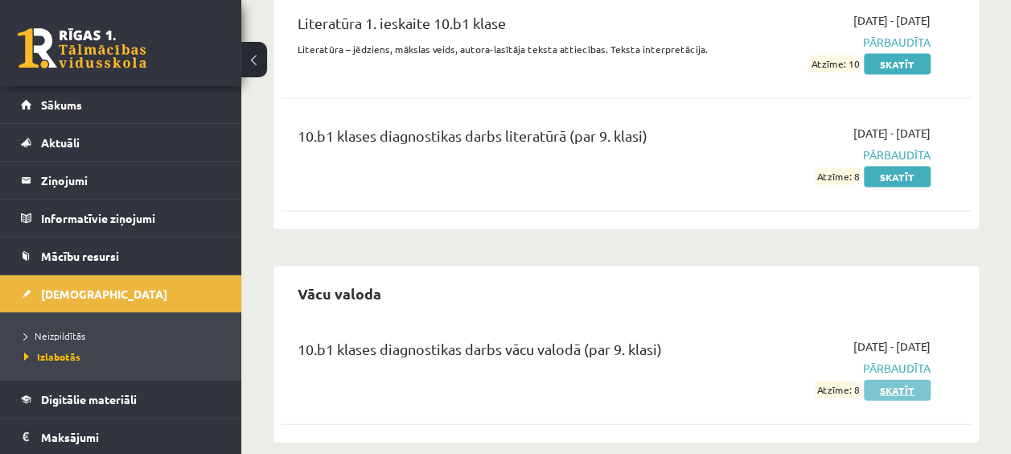
click at [905, 380] on link "Skatīt" at bounding box center [897, 390] width 67 height 21
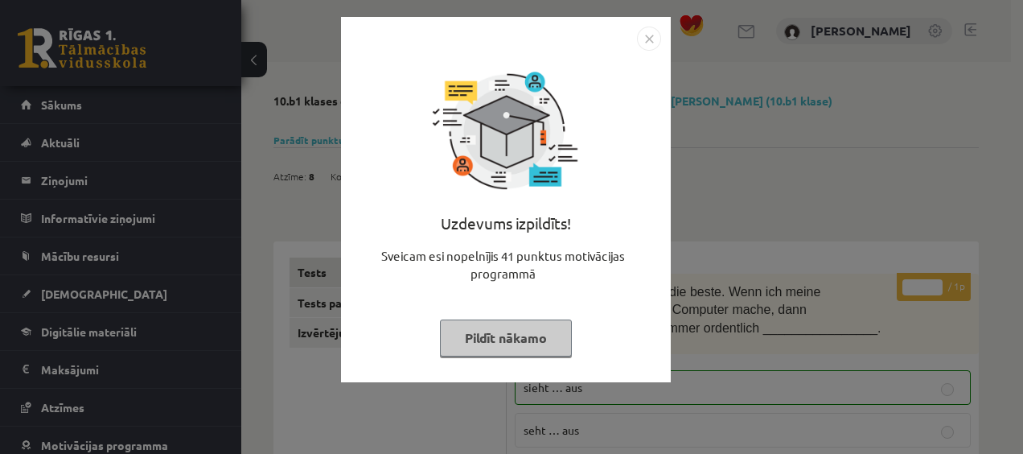
click at [647, 31] on img "Close" at bounding box center [649, 39] width 24 height 24
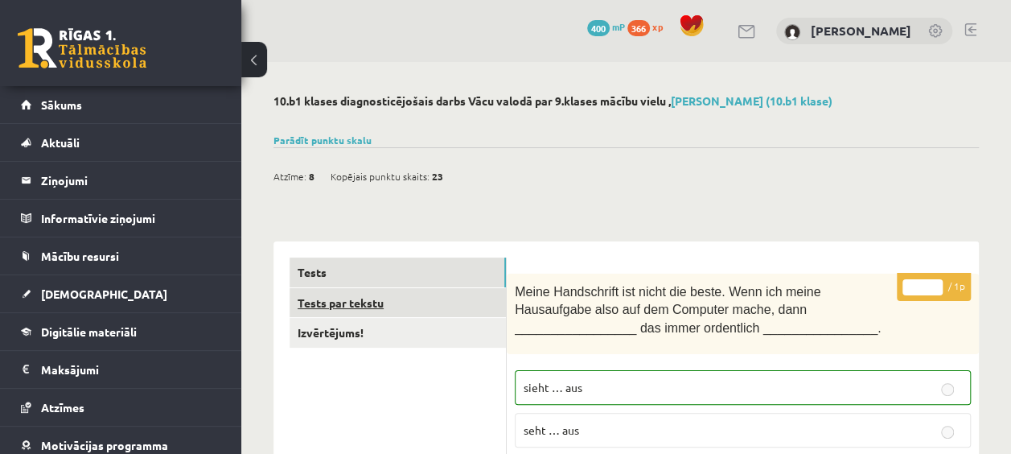
click at [399, 312] on link "Tests par tekstu" at bounding box center [397, 303] width 216 height 30
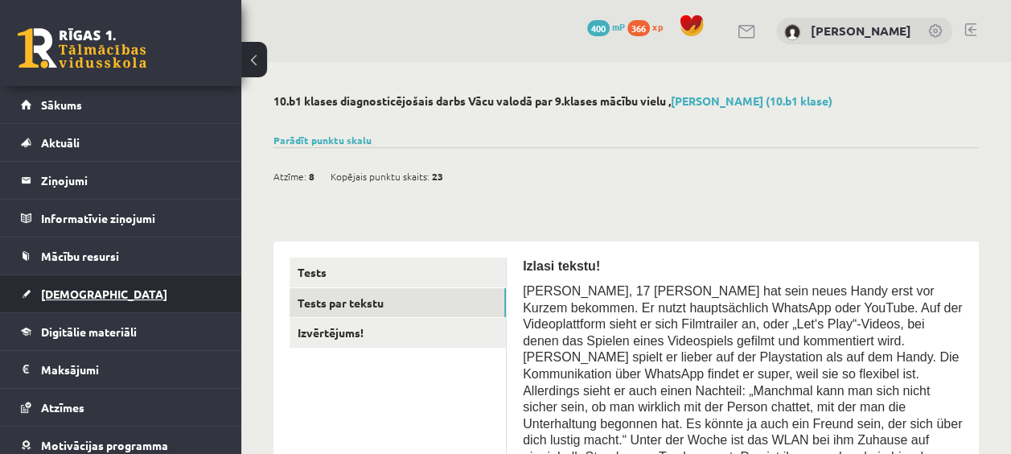
click at [161, 286] on link "[DEMOGRAPHIC_DATA]" at bounding box center [121, 293] width 200 height 37
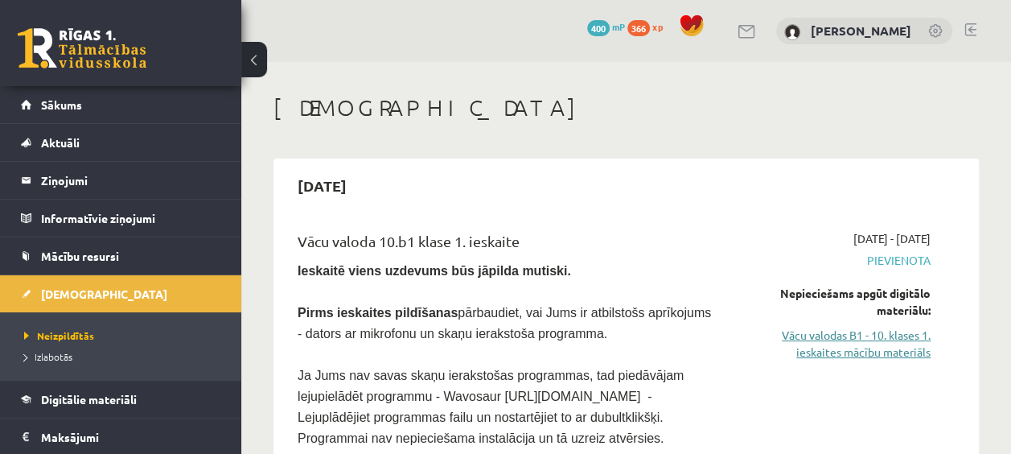
click at [838, 335] on link "Vācu valodas B1 - 10. klases 1. ieskaites mācību materiāls" at bounding box center [833, 343] width 195 height 34
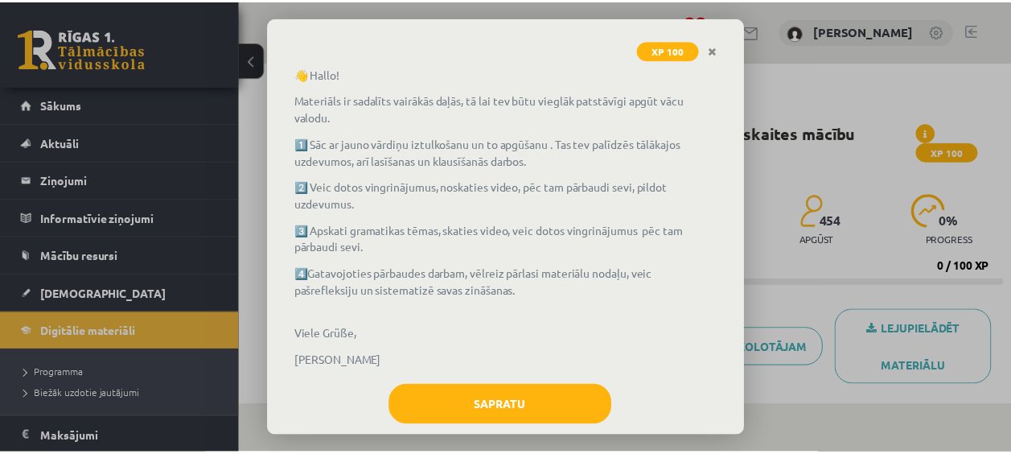
scroll to position [105, 0]
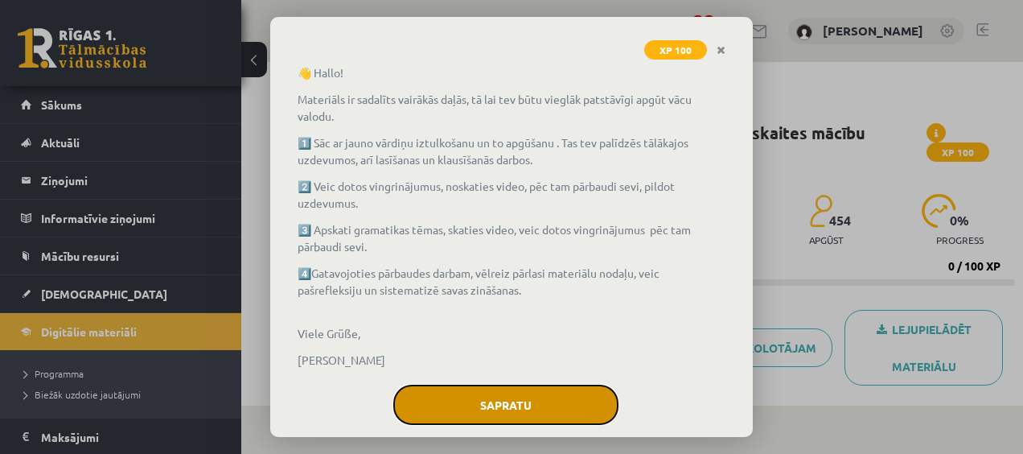
click at [548, 397] on button "Sapratu" at bounding box center [505, 404] width 225 height 40
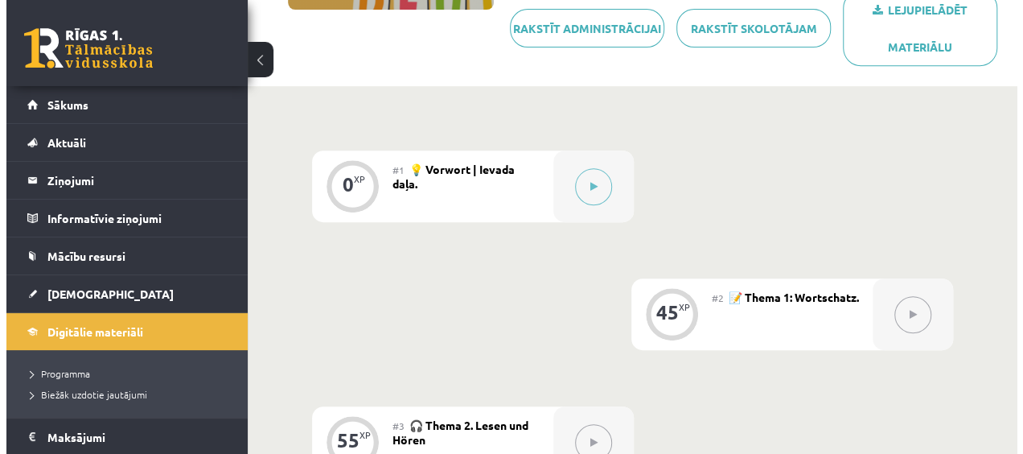
scroll to position [318, 0]
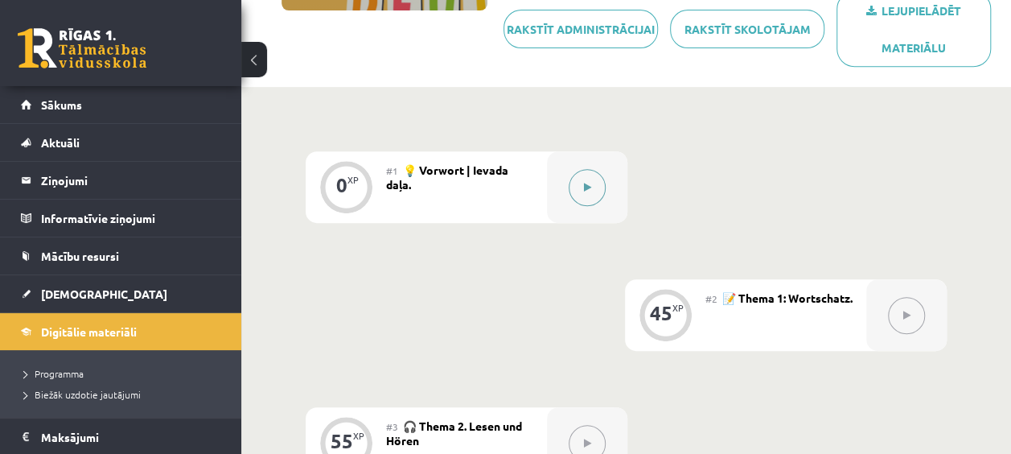
click at [585, 190] on icon at bounding box center [587, 188] width 7 height 10
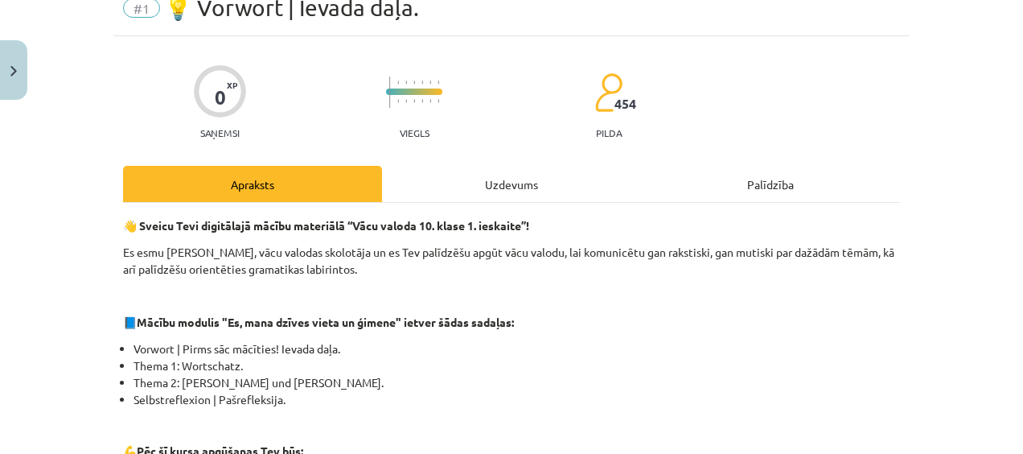
scroll to position [53, 0]
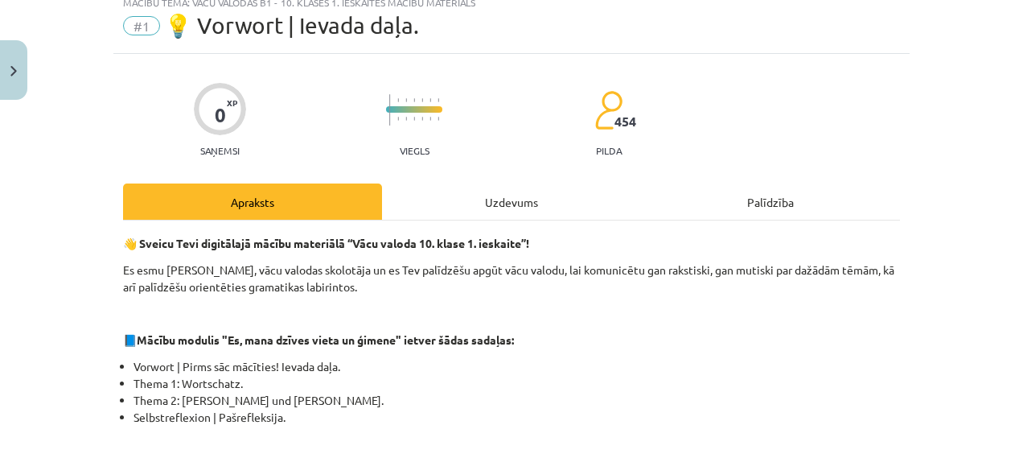
click at [474, 204] on div "Uzdevums" at bounding box center [511, 201] width 259 height 36
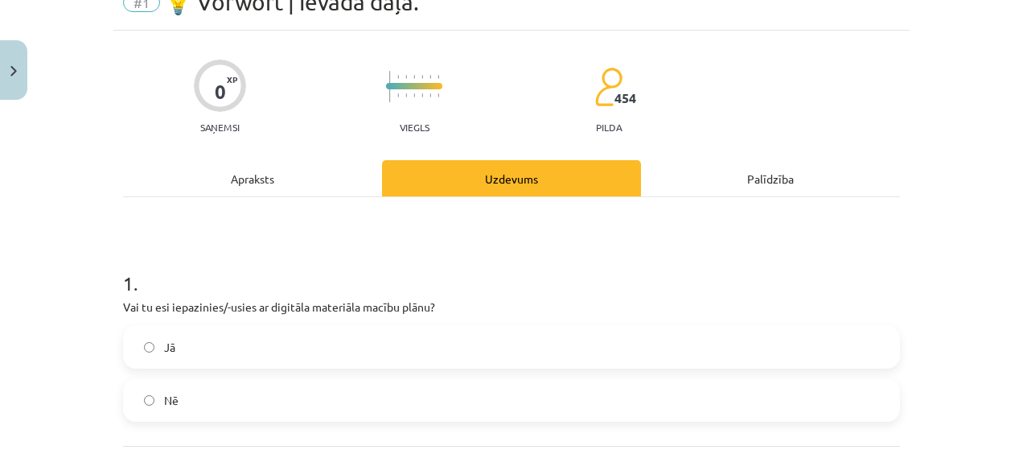
scroll to position [79, 0]
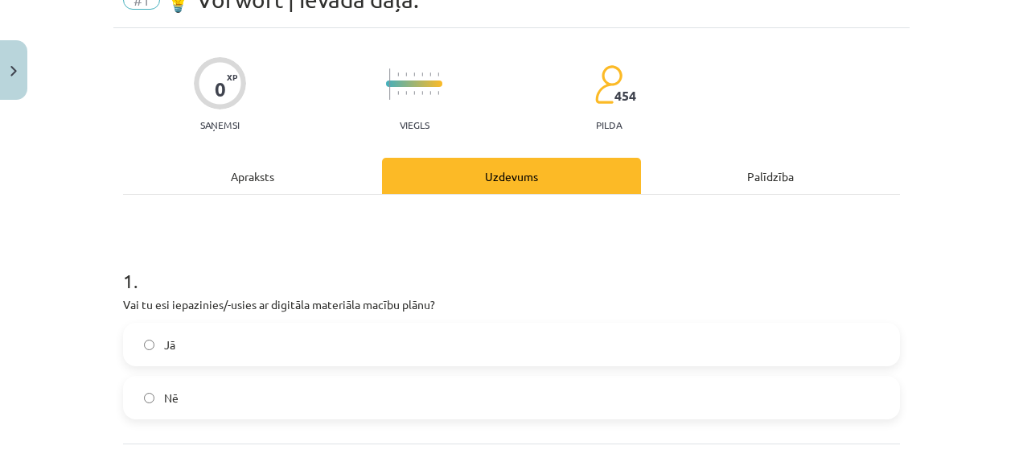
click at [129, 355] on label "Jā" at bounding box center [512, 344] width 774 height 40
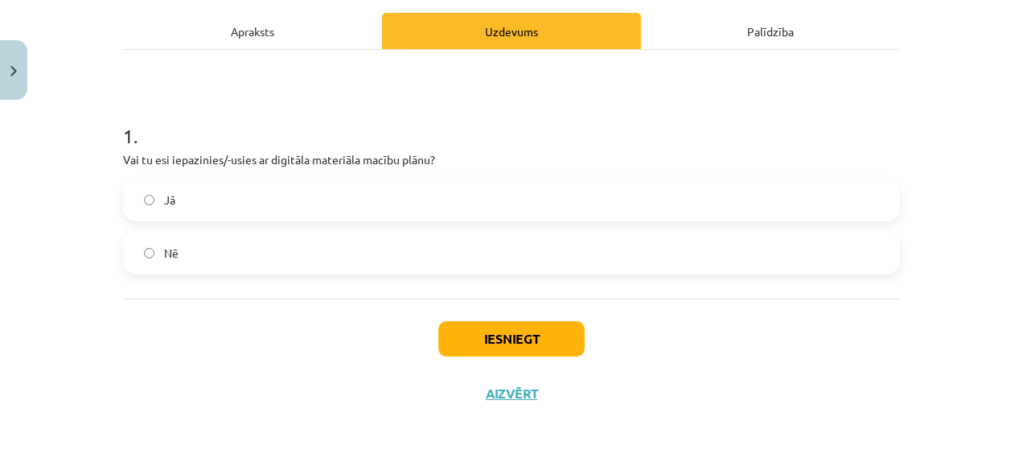
scroll to position [230, 0]
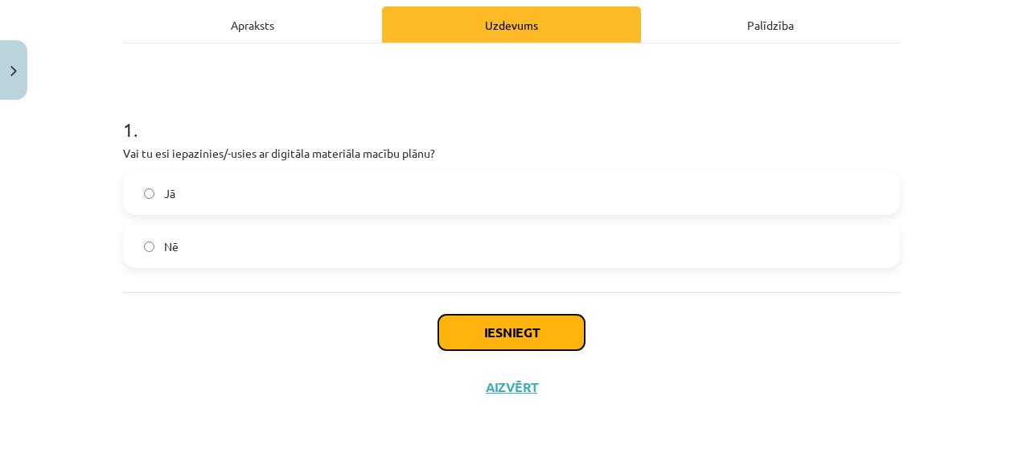
click at [460, 334] on button "Iesniegt" at bounding box center [511, 331] width 146 height 35
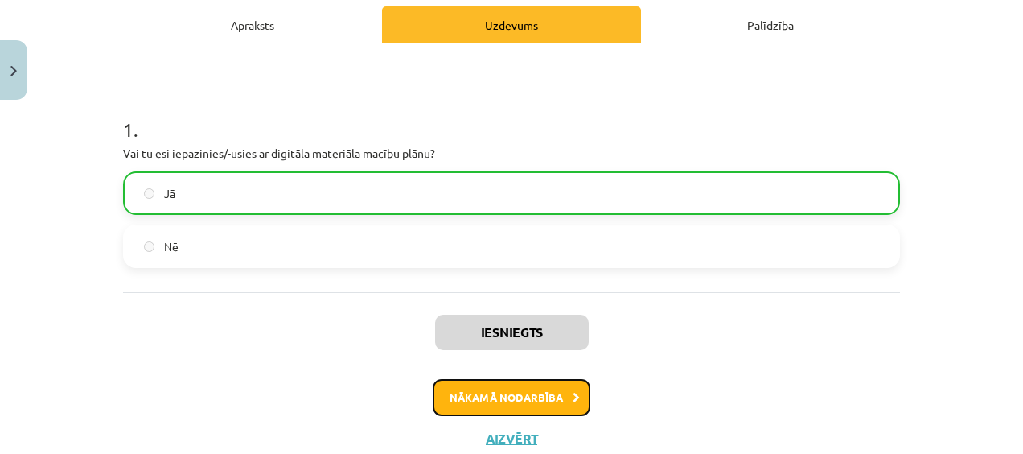
click at [483, 381] on button "Nākamā nodarbība" at bounding box center [512, 397] width 158 height 37
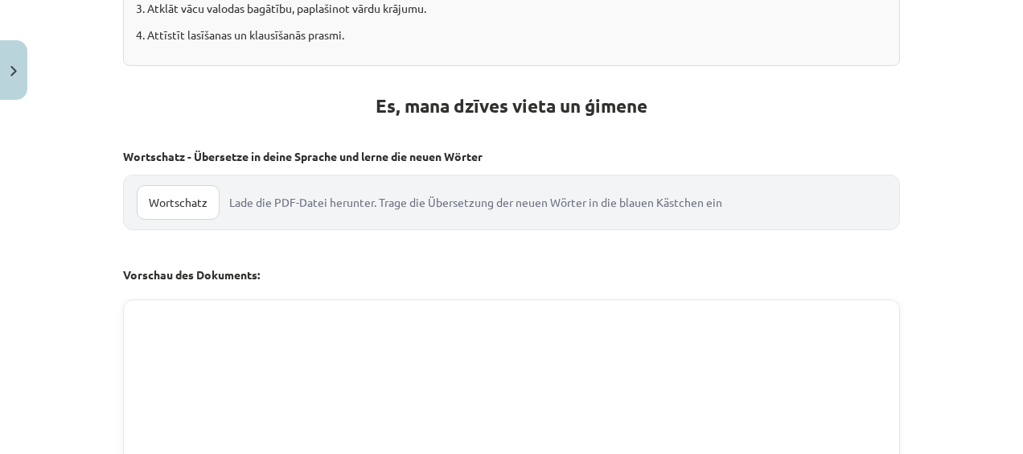
scroll to position [531, 0]
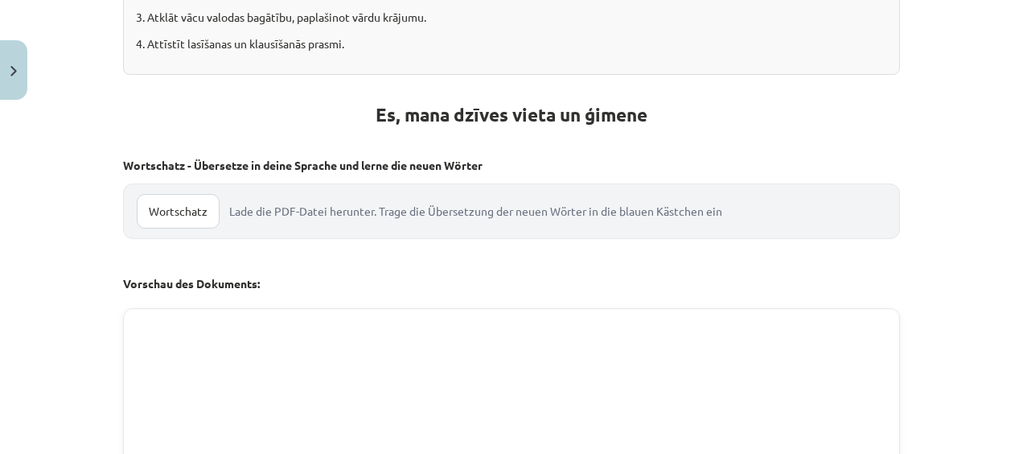
click at [162, 211] on link "Wortschatz" at bounding box center [178, 211] width 83 height 35
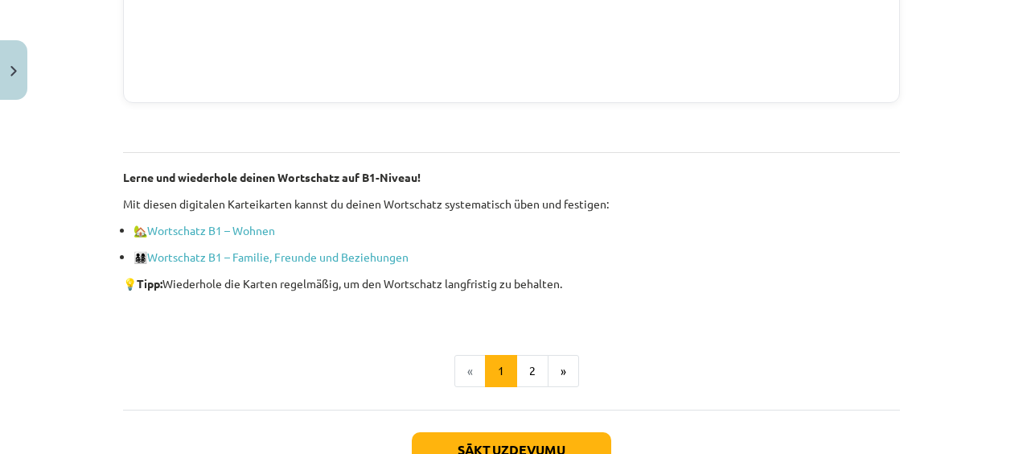
scroll to position [1100, 0]
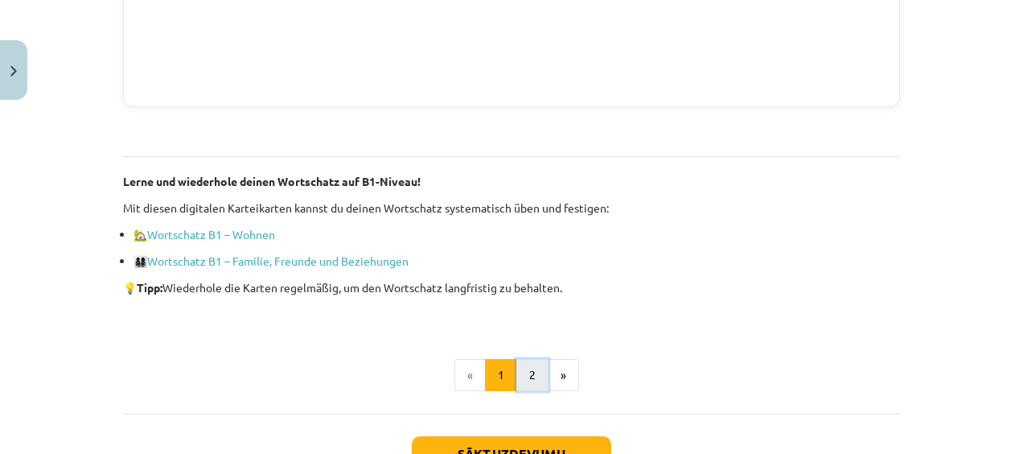
click at [527, 371] on button "2" at bounding box center [532, 375] width 32 height 32
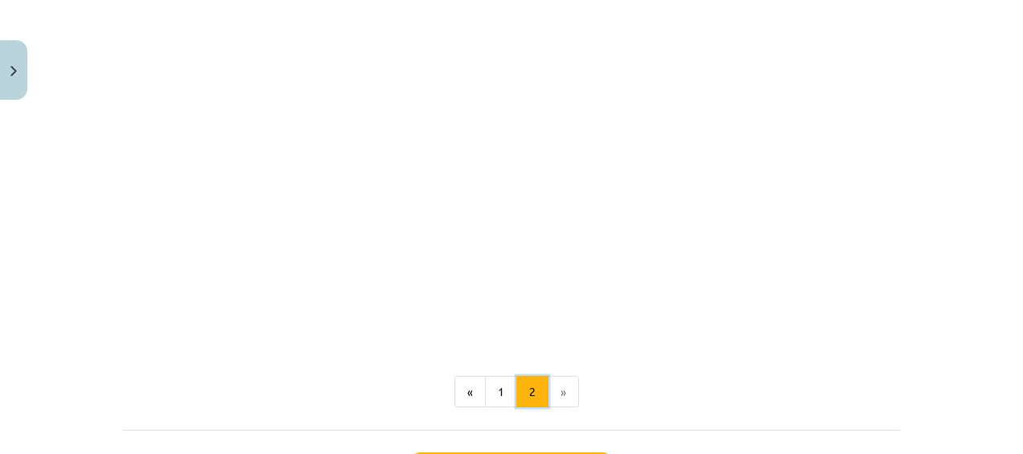
scroll to position [1847, 0]
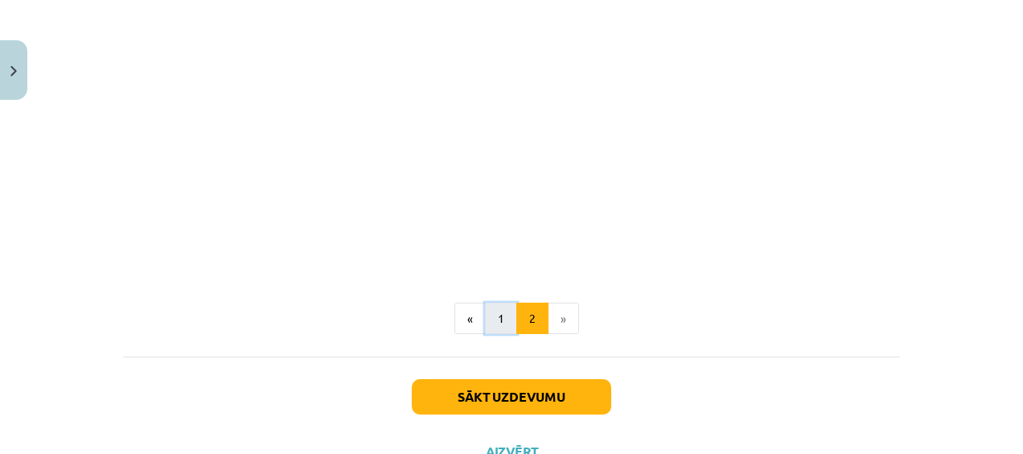
click at [499, 312] on button "1" at bounding box center [501, 318] width 32 height 32
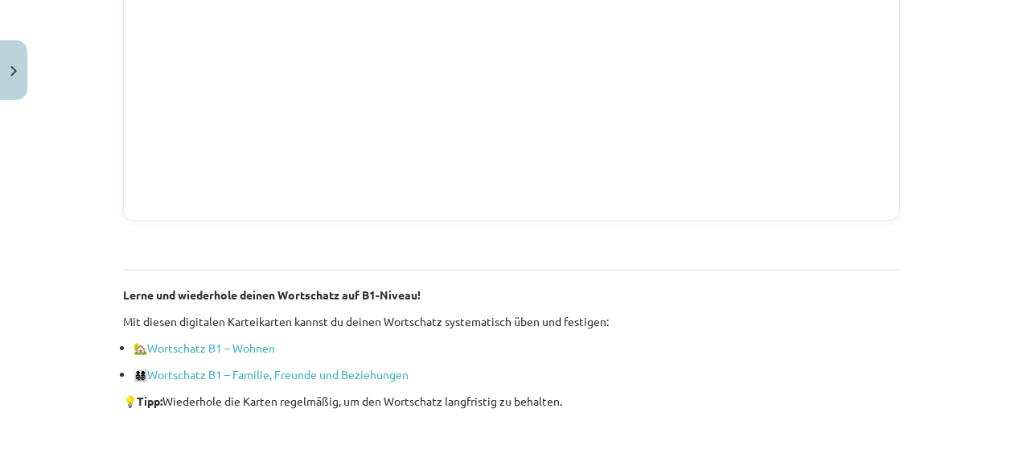
scroll to position [1069, 0]
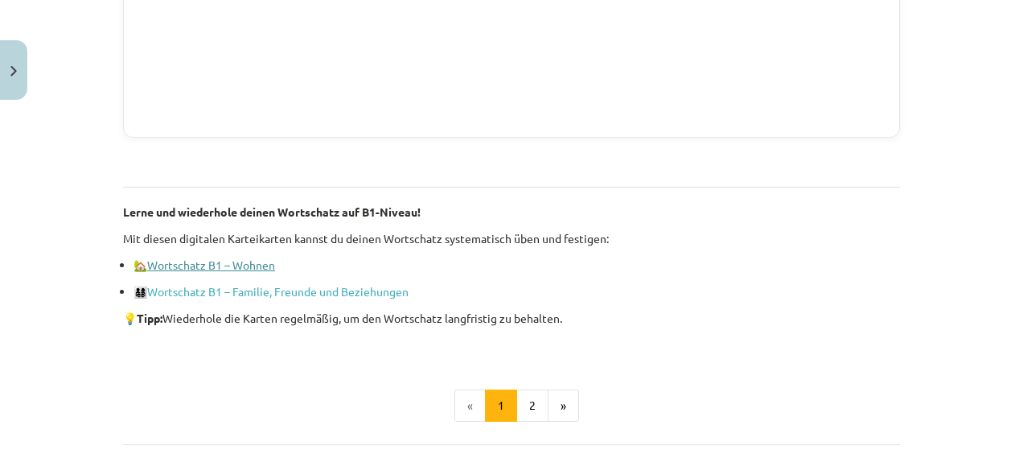
click at [173, 262] on link "Wortschatz B1 – Wohnen" at bounding box center [211, 264] width 128 height 14
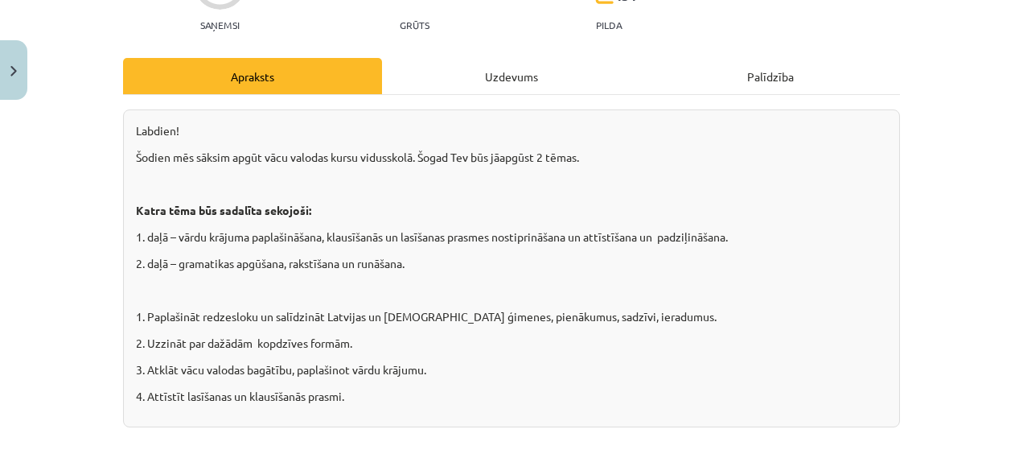
scroll to position [182, 0]
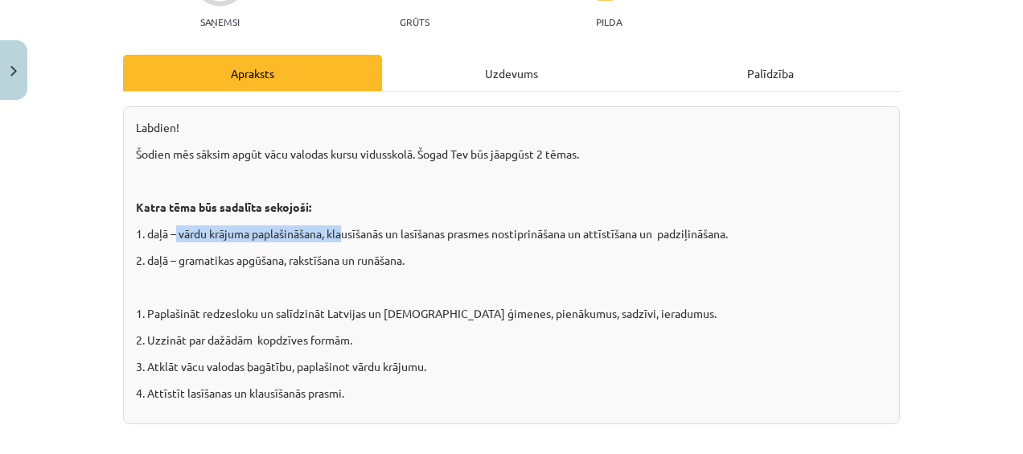
drag, startPoint x: 172, startPoint y: 232, endPoint x: 341, endPoint y: 230, distance: 168.9
click at [341, 230] on p "1. daļā – vārdu krājuma paplašināšana, klausīšanās un lasīšanas prasmes nostipr…" at bounding box center [511, 233] width 751 height 17
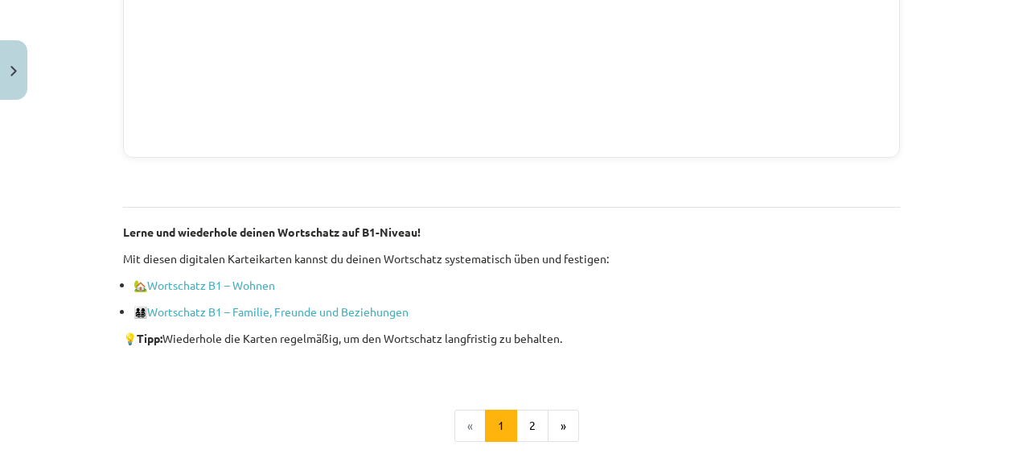
scroll to position [1050, 0]
click at [527, 422] on button "2" at bounding box center [532, 424] width 32 height 32
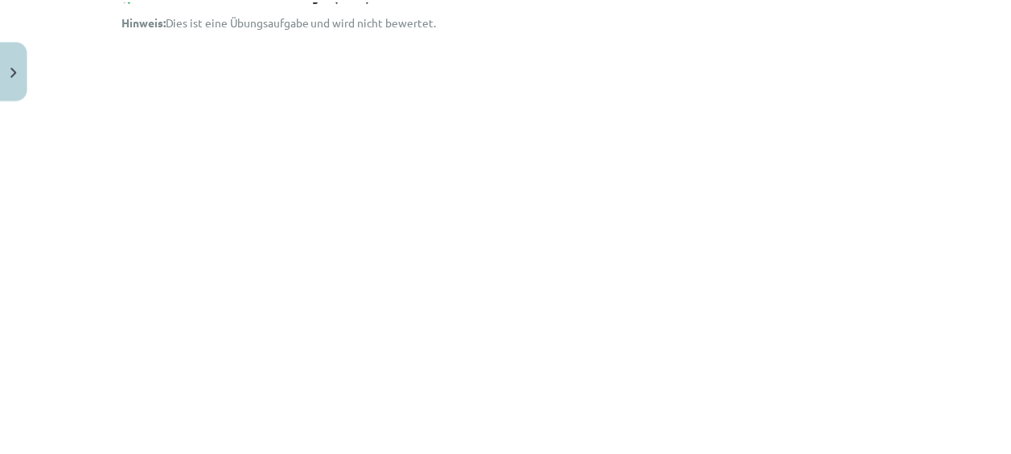
scroll to position [0, 0]
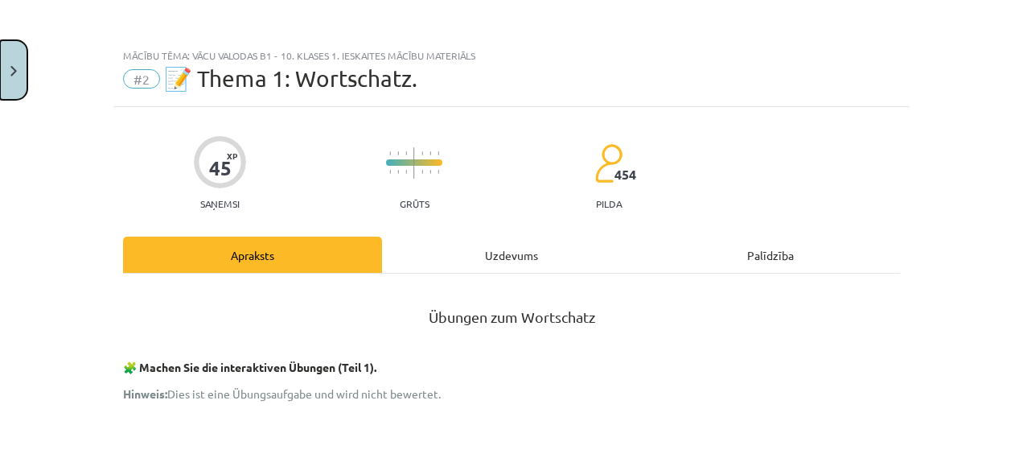
click at [18, 64] on button "Close" at bounding box center [13, 70] width 27 height 60
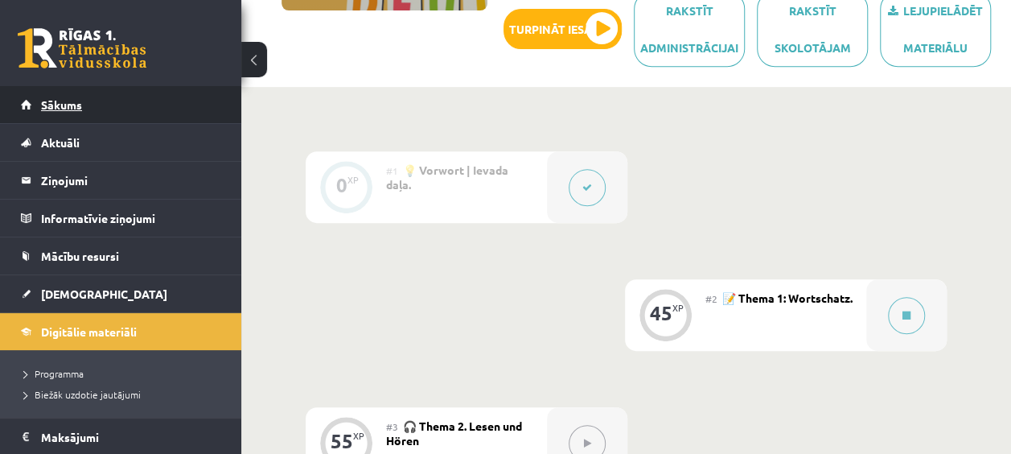
click at [67, 103] on span "Sākums" at bounding box center [61, 104] width 41 height 14
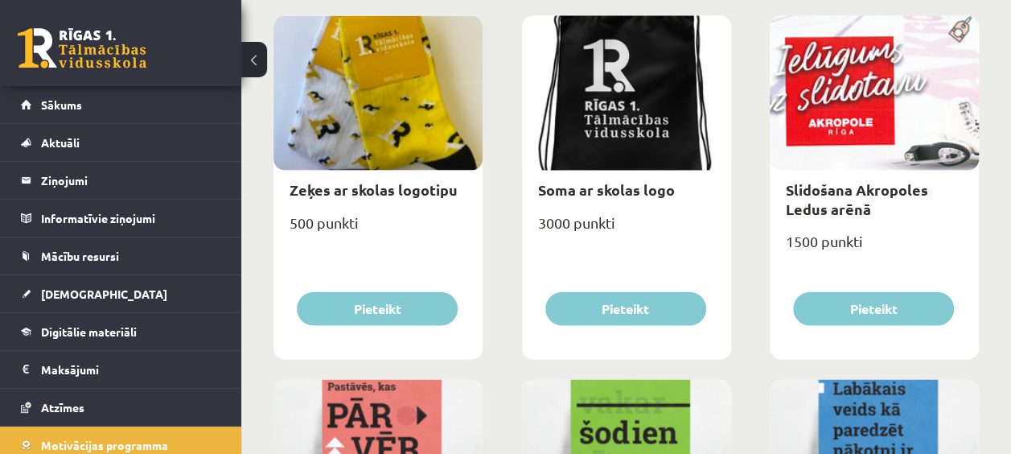
scroll to position [1591, 0]
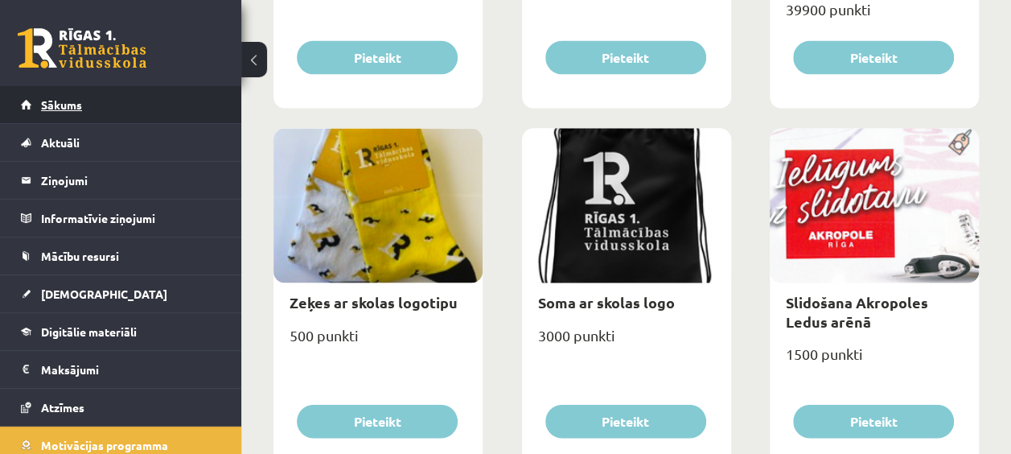
click at [142, 96] on link "Sākums" at bounding box center [121, 104] width 200 height 37
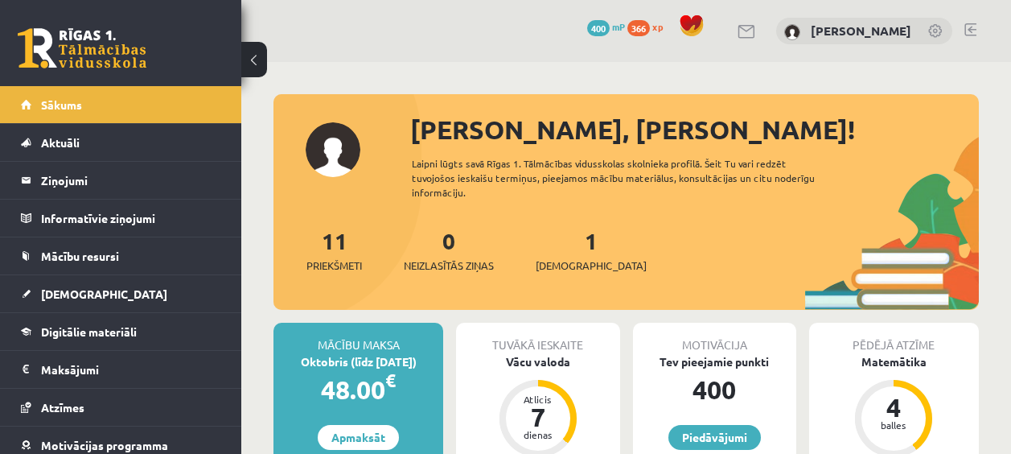
scroll to position [109, 0]
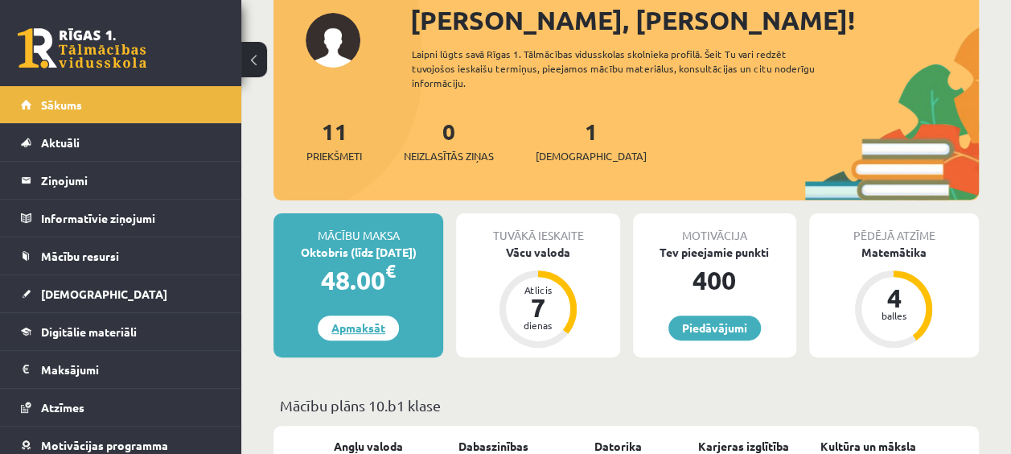
click at [358, 330] on link "Apmaksāt" at bounding box center [358, 327] width 81 height 25
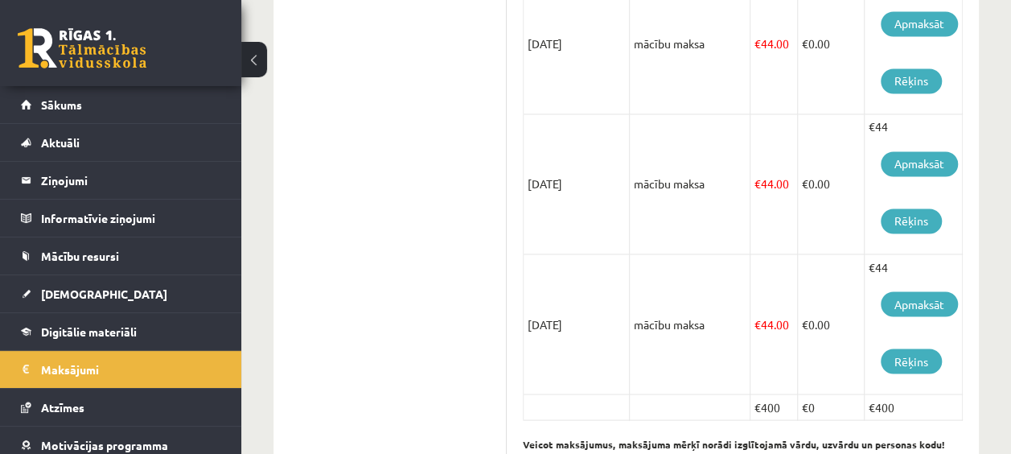
scroll to position [1272, 0]
drag, startPoint x: 870, startPoint y: 407, endPoint x: 893, endPoint y: 410, distance: 22.7
click at [893, 410] on td "€400" at bounding box center [913, 407] width 98 height 26
drag, startPoint x: 893, startPoint y: 410, endPoint x: 964, endPoint y: 410, distance: 71.6
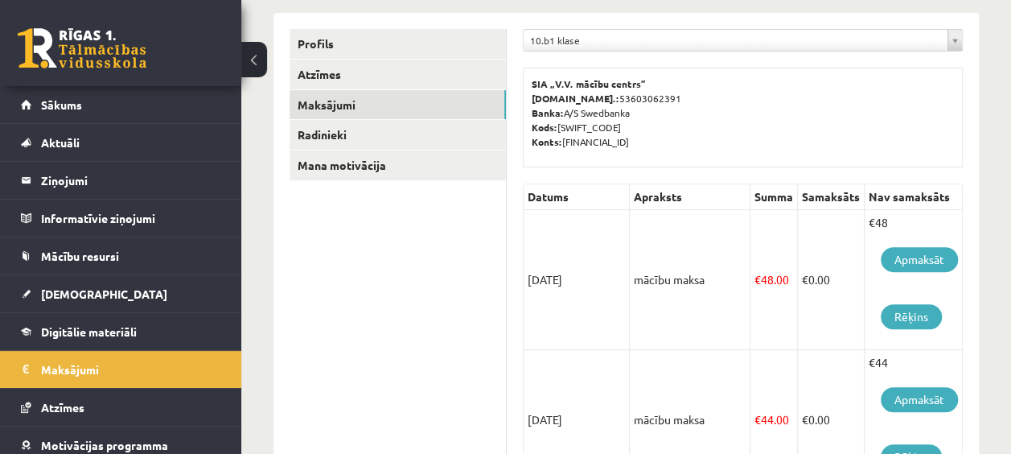
scroll to position [191, 0]
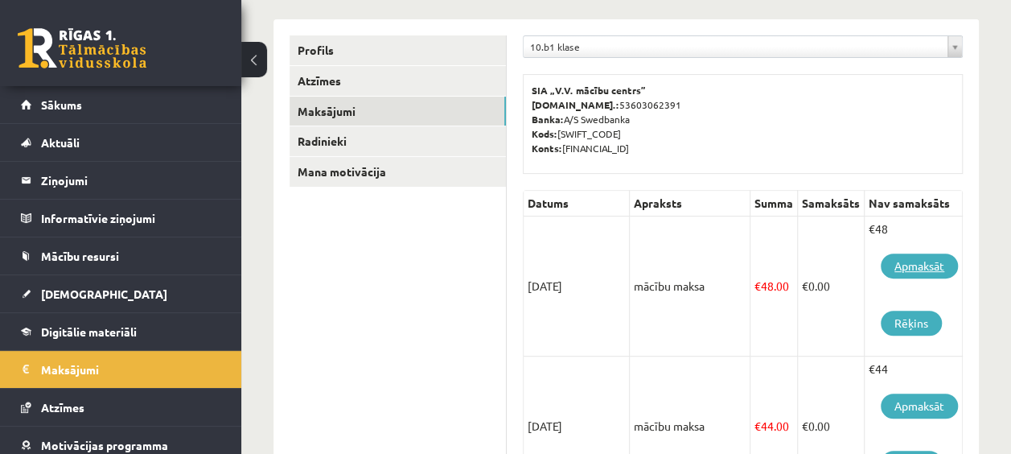
click at [902, 261] on link "Apmaksāt" at bounding box center [918, 265] width 77 height 25
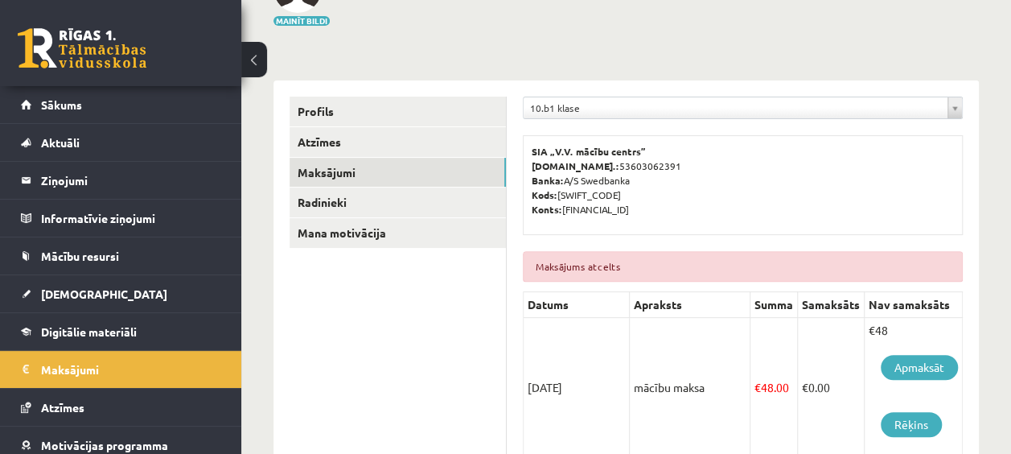
scroll to position [172, 0]
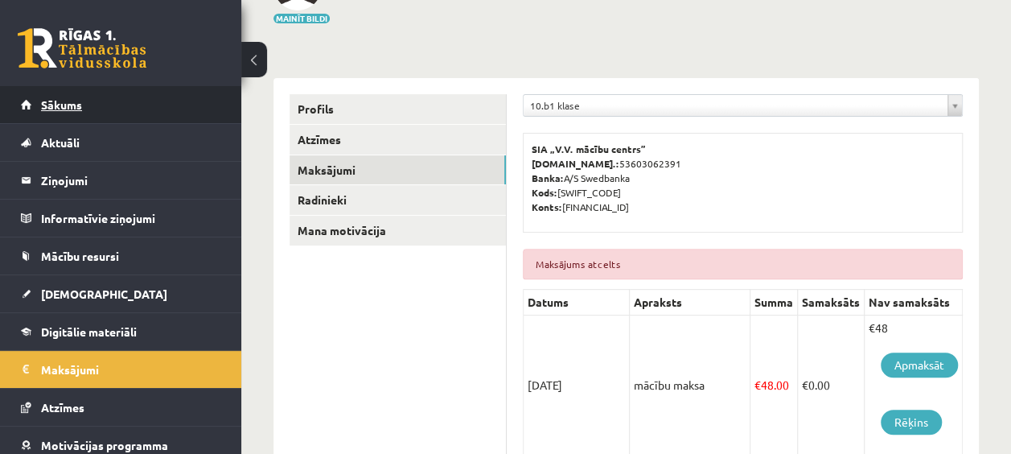
click at [114, 96] on link "Sākums" at bounding box center [121, 104] width 200 height 37
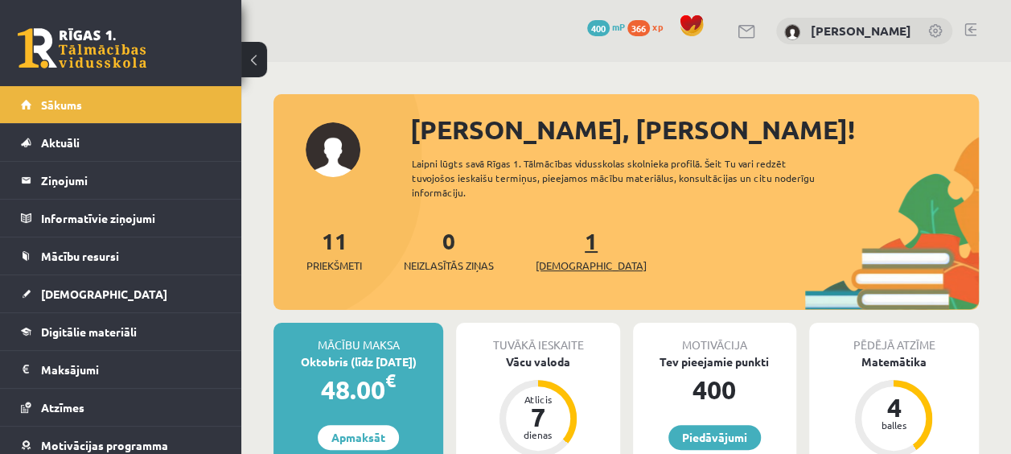
click at [559, 259] on span "[DEMOGRAPHIC_DATA]" at bounding box center [591, 265] width 111 height 16
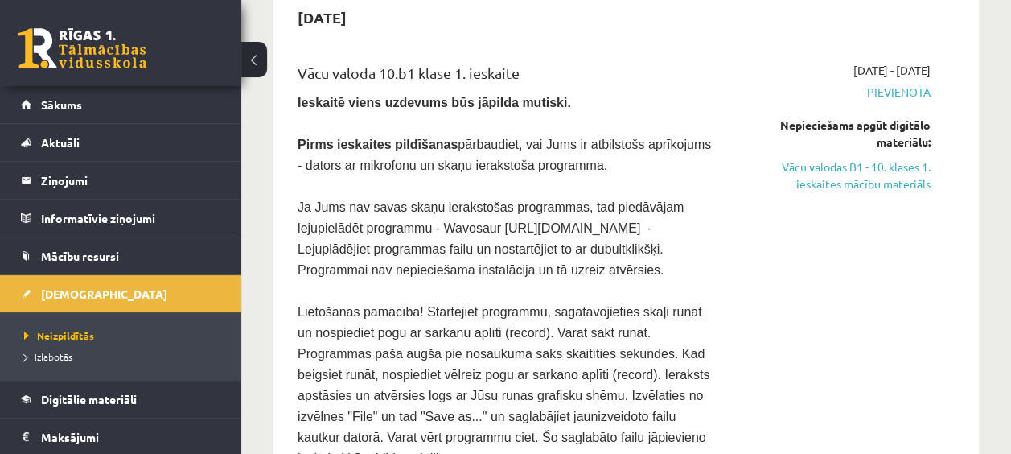
scroll to position [167, 0]
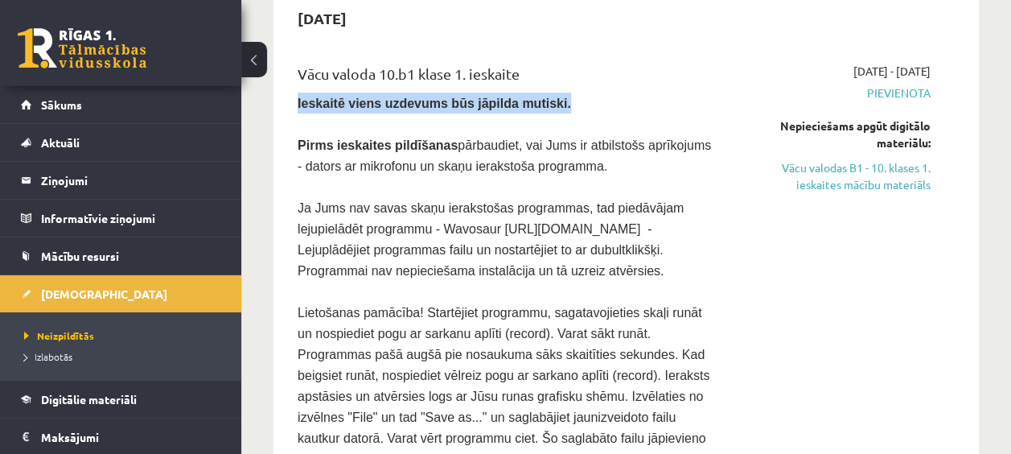
drag, startPoint x: 532, startPoint y: 105, endPoint x: 291, endPoint y: 105, distance: 241.2
click at [291, 105] on div "Vācu valoda 10.b1 klase 1. ieskaite Ieskaitē viens uzdevums būs jāpilda mutiski…" at bounding box center [504, 308] width 438 height 490
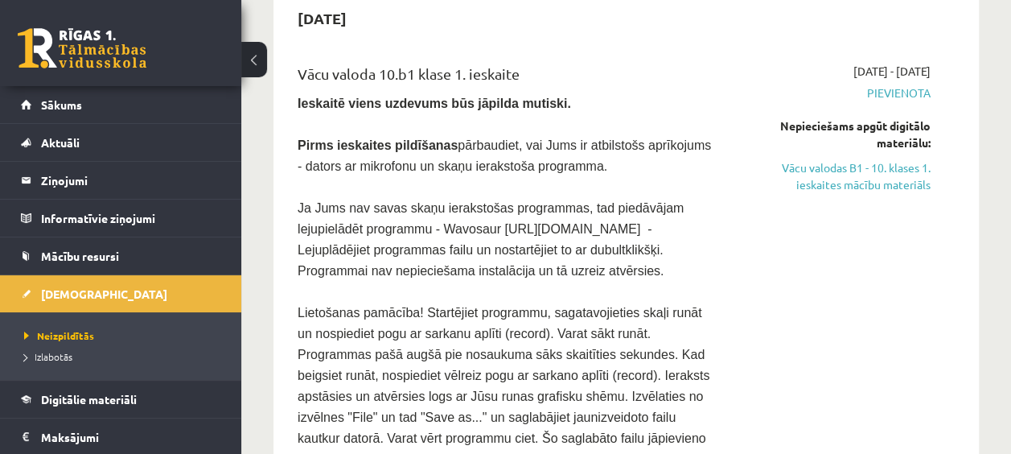
drag, startPoint x: 291, startPoint y: 105, endPoint x: 286, endPoint y: 150, distance: 45.3
click at [286, 150] on div "Vācu valoda 10.b1 klase 1. ieskaite Ieskaitē viens uzdevums būs jāpilda mutiski…" at bounding box center [504, 308] width 438 height 490
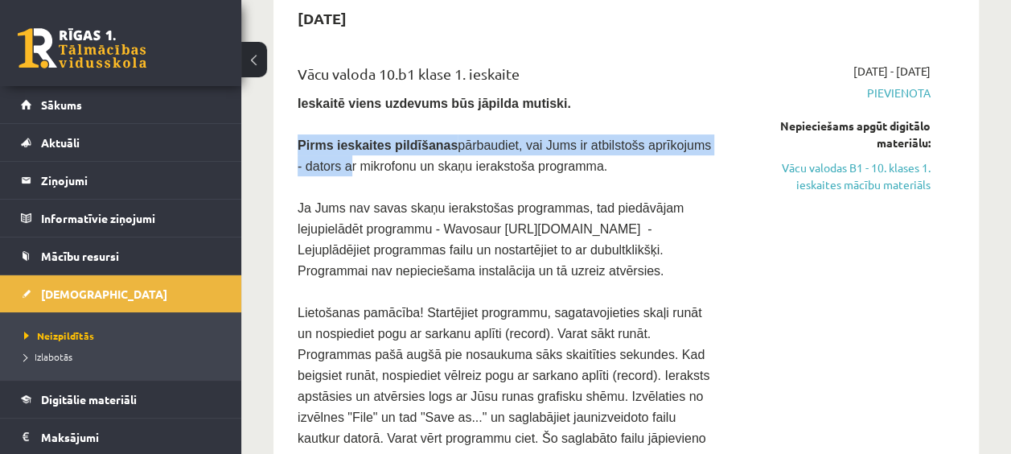
drag, startPoint x: 286, startPoint y: 150, endPoint x: 298, endPoint y: 153, distance: 11.7
click at [298, 153] on span "Pirms ieskaites pildīšanas pārbaudiet, vai Jums ir atbilstošs aprīkojums - dato…" at bounding box center [504, 155] width 413 height 35
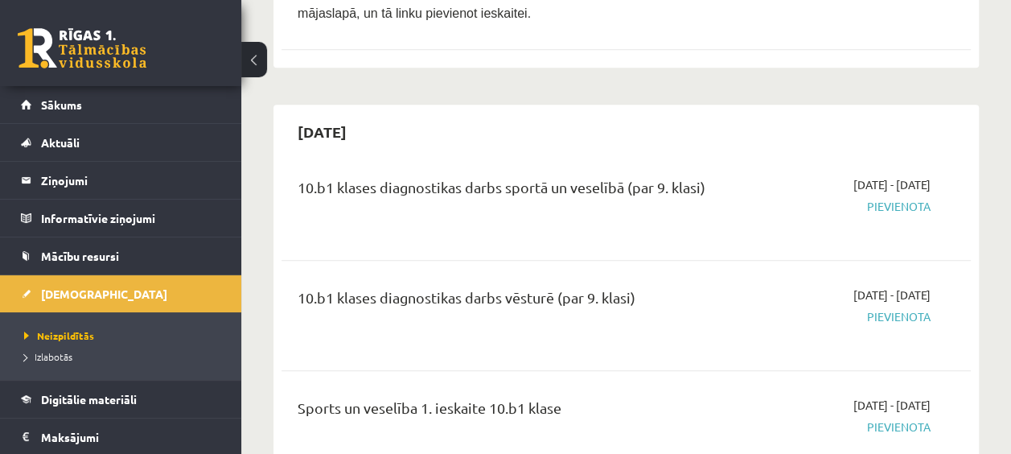
scroll to position [698, 0]
drag, startPoint x: 369, startPoint y: 76, endPoint x: 360, endPoint y: 76, distance: 8.9
click at [360, 111] on h2 "2025-10-31" at bounding box center [321, 130] width 81 height 38
drag, startPoint x: 360, startPoint y: 76, endPoint x: 531, endPoint y: 146, distance: 184.3
click at [531, 174] on div "10.b1 klases diagnostikas darbs sportā un veselībā (par 9. klasi)" at bounding box center [505, 189] width 414 height 30
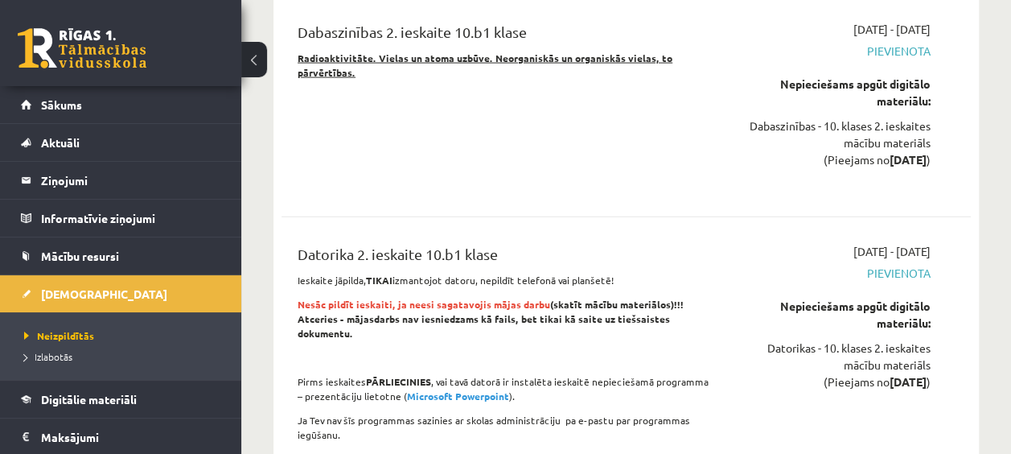
scroll to position [1768, 0]
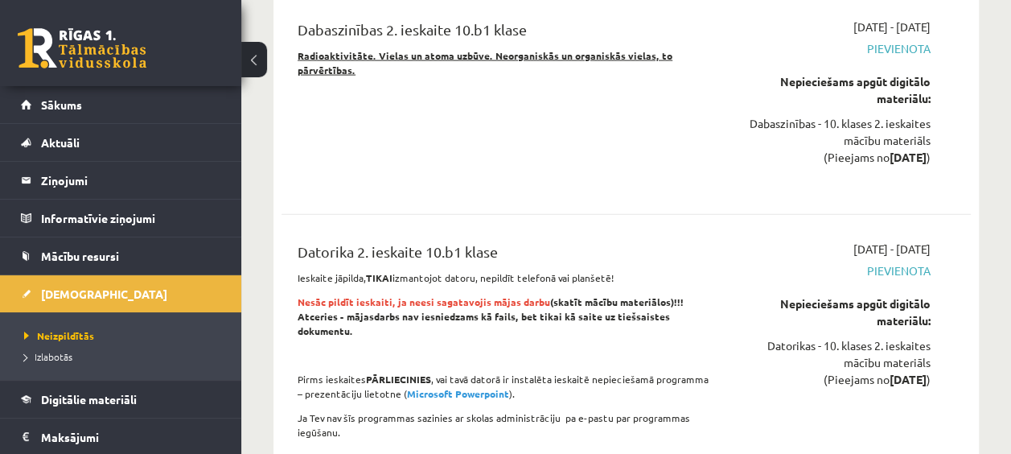
drag, startPoint x: 300, startPoint y: 191, endPoint x: 679, endPoint y: 257, distance: 385.2
click at [679, 257] on div "Datorika 2. ieskaite 10.b1 klase Ieskaite jāpilda, TIKAI izmantojot datoru, nep…" at bounding box center [504, 382] width 438 height 285
drag, startPoint x: 679, startPoint y: 257, endPoint x: 667, endPoint y: 259, distance: 12.2
click at [667, 295] on strong "Nesāc pildīt ieskaiti, ja neesi sagatavojis mājas darbu (skatīt mācību materiāl…" at bounding box center [491, 316] width 386 height 42
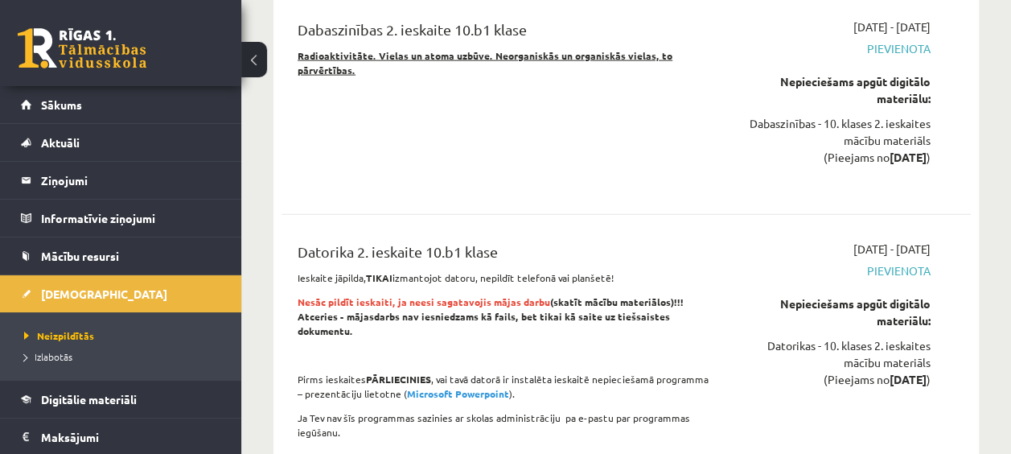
drag, startPoint x: 667, startPoint y: 259, endPoint x: 646, endPoint y: 261, distance: 21.8
click at [667, 295] on strong "Nesāc pildīt ieskaiti, ja neesi sagatavojis mājas darbu (skatīt mācību materiāl…" at bounding box center [491, 316] width 386 height 42
click at [618, 295] on strong "Nesāc pildīt ieskaiti, ja neesi sagatavojis mājas darbu (skatīt mācību materiāl…" at bounding box center [491, 316] width 386 height 42
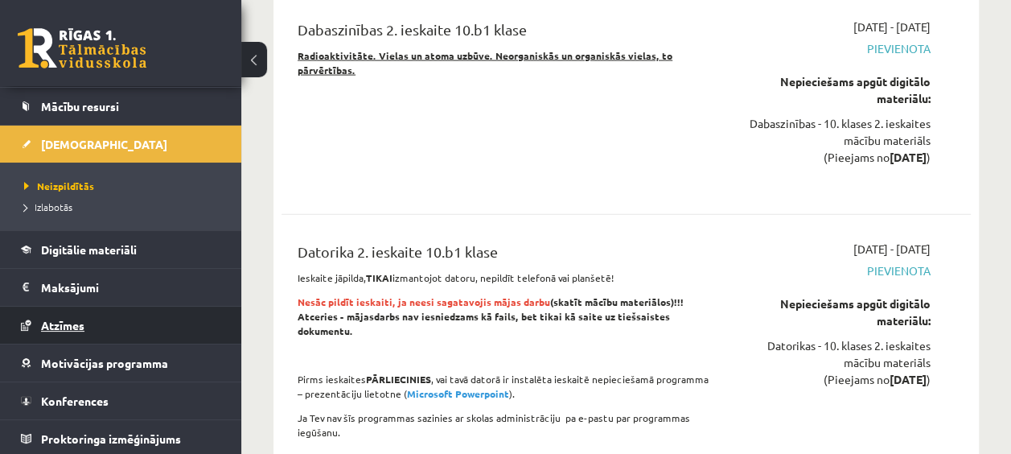
click at [97, 325] on link "Atzīmes" at bounding box center [121, 324] width 200 height 37
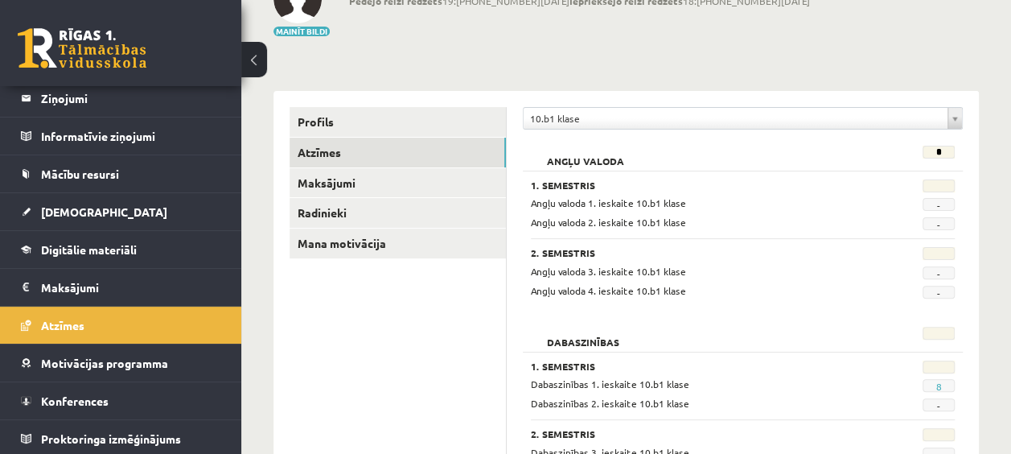
scroll to position [121, 0]
drag, startPoint x: 933, startPoint y: 155, endPoint x: 901, endPoint y: 177, distance: 38.8
click at [901, 177] on div "1. Semestris Angļu valoda 1. ieskaite 10.b1 klase - Angļu valoda 2. ieskaite 10…" at bounding box center [743, 233] width 440 height 128
drag, startPoint x: 966, startPoint y: 156, endPoint x: 876, endPoint y: 179, distance: 92.8
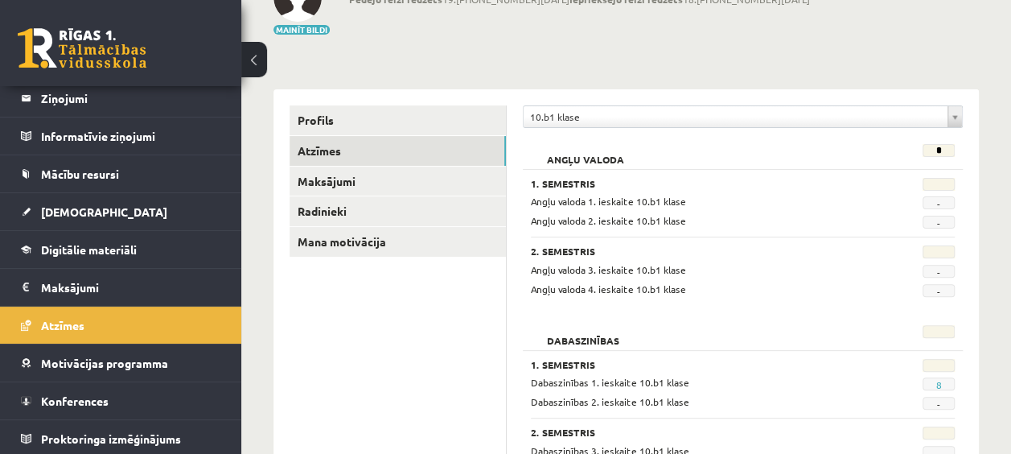
click at [876, 179] on h3 "1. Semestris" at bounding box center [705, 183] width 349 height 11
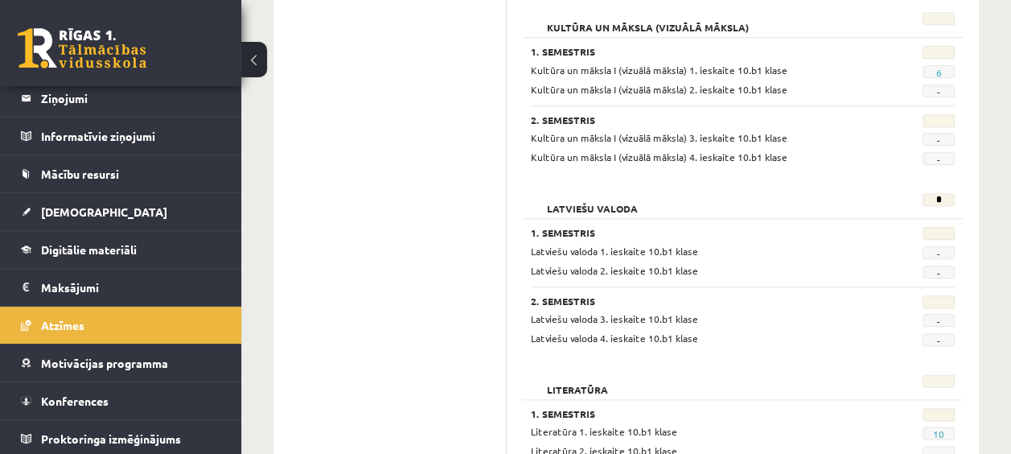
scroll to position [796, 0]
drag, startPoint x: 922, startPoint y: 200, endPoint x: 964, endPoint y: 207, distance: 43.1
click at [964, 207] on div "**********" at bounding box center [743, 349] width 472 height 1870
drag, startPoint x: 964, startPoint y: 207, endPoint x: 891, endPoint y: 217, distance: 73.9
click at [891, 217] on div "1. Semestris Latviešu valoda 1. ieskaite 10.b1 klase - Latviešu valoda 2. ieska…" at bounding box center [743, 280] width 440 height 128
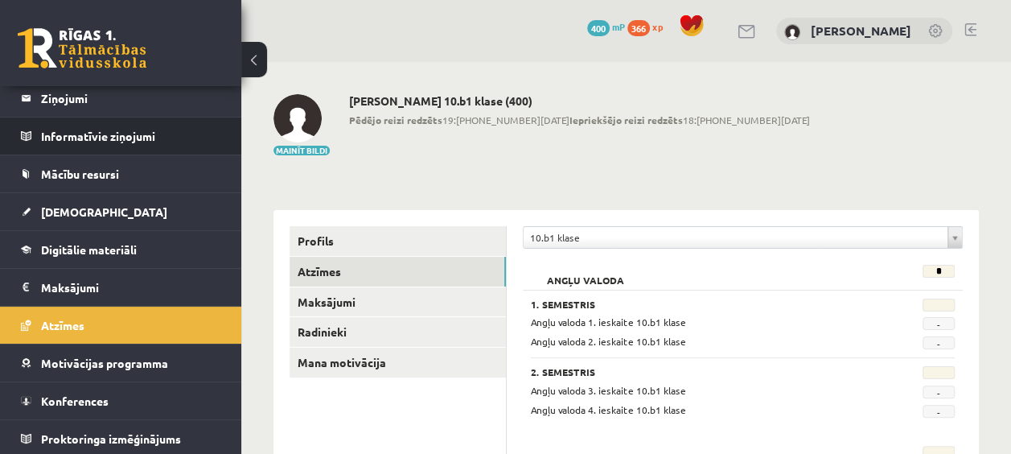
scroll to position [0, 0]
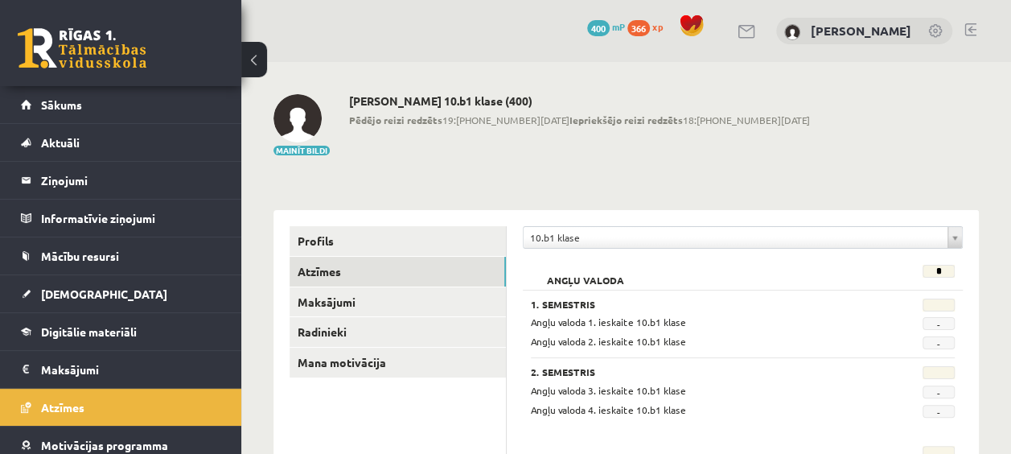
click at [973, 29] on link at bounding box center [970, 29] width 12 height 13
